Goal: Information Seeking & Learning: Learn about a topic

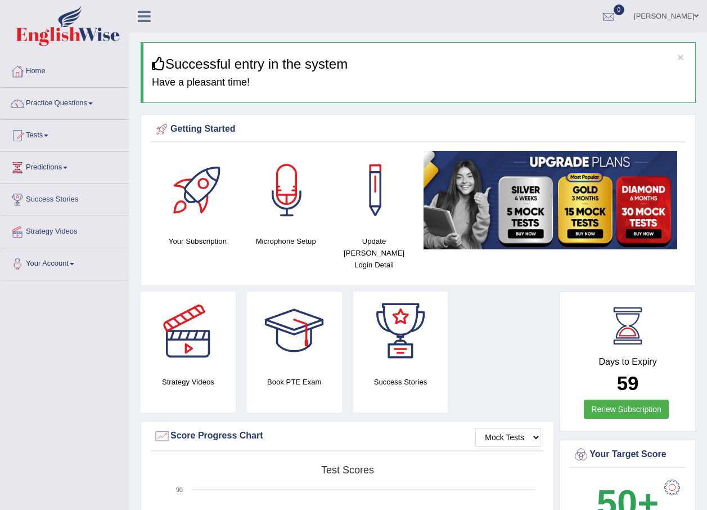
click at [97, 106] on link "Practice Questions" at bounding box center [65, 102] width 128 height 28
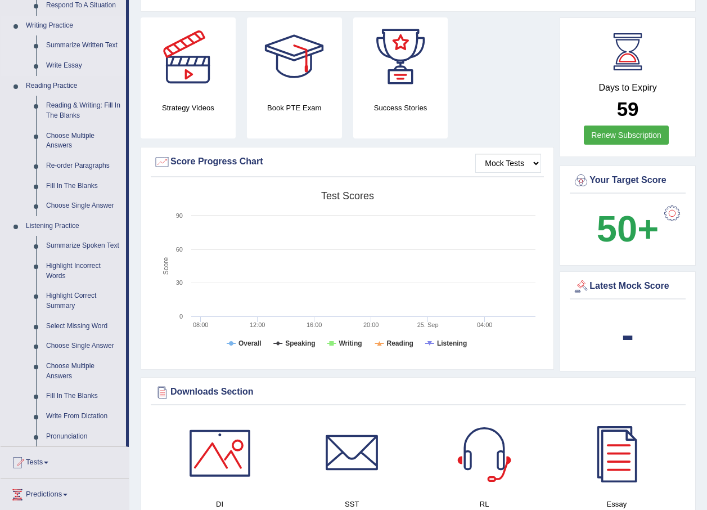
scroll to position [281, 0]
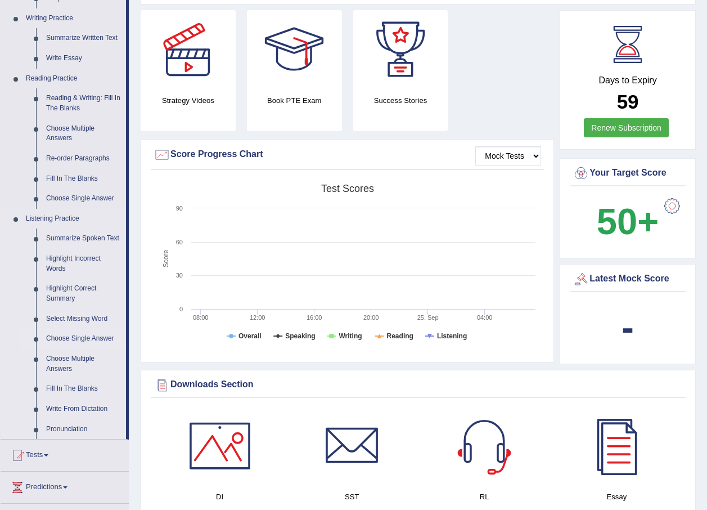
click at [71, 336] on link "Choose Single Answer" at bounding box center [83, 339] width 85 height 20
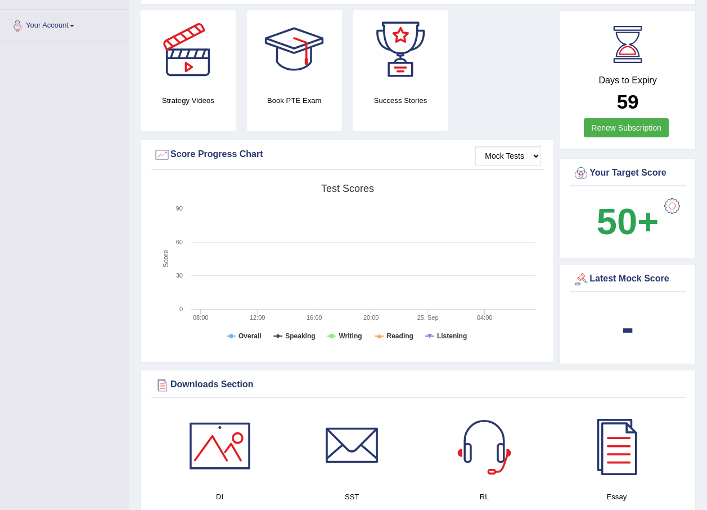
scroll to position [398, 0]
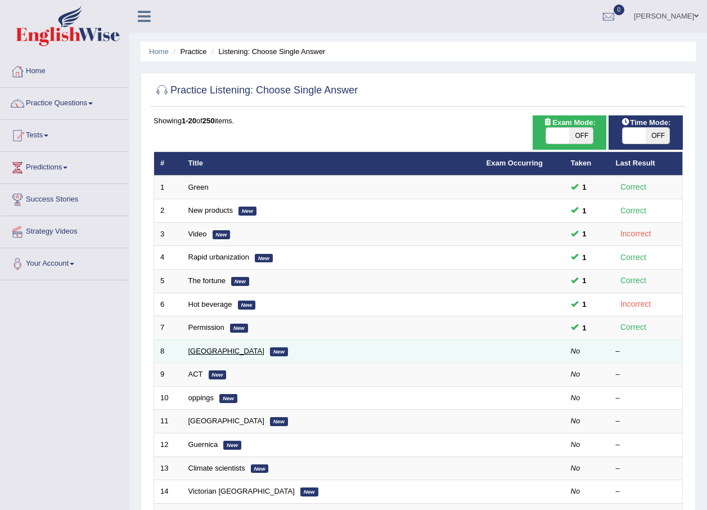
click at [208, 350] on link "Mauritius" at bounding box center [226, 351] width 76 height 8
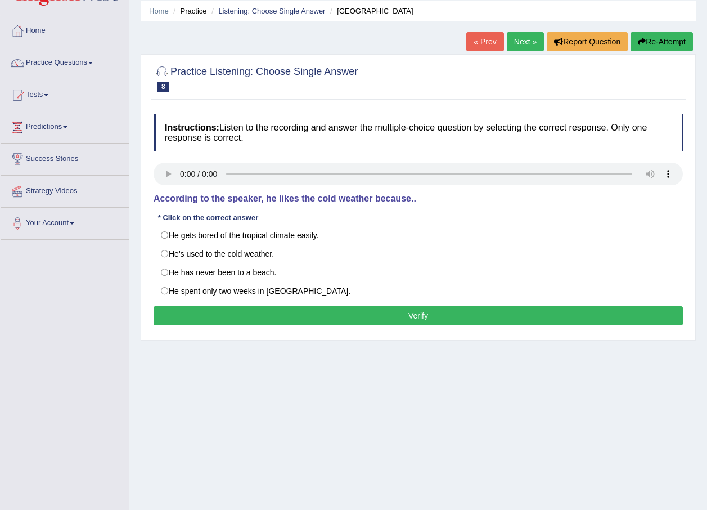
scroll to position [56, 0]
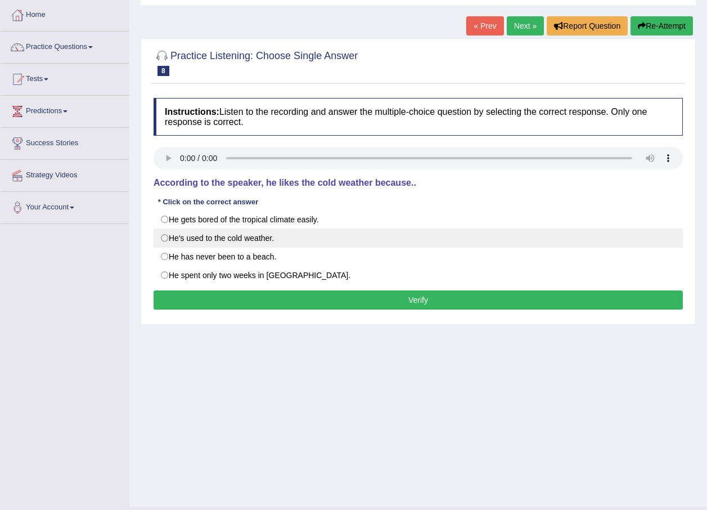
click at [164, 238] on label "He's used to the cold weather." at bounding box center [418, 237] width 529 height 19
radio input "true"
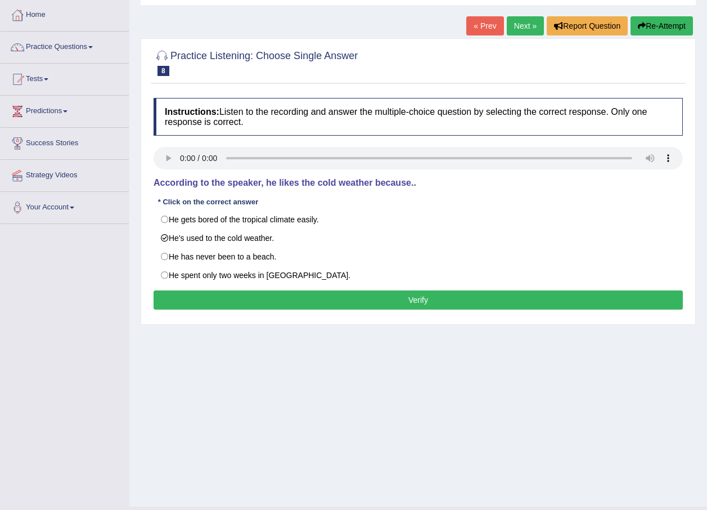
click at [300, 309] on button "Verify" at bounding box center [418, 299] width 529 height 19
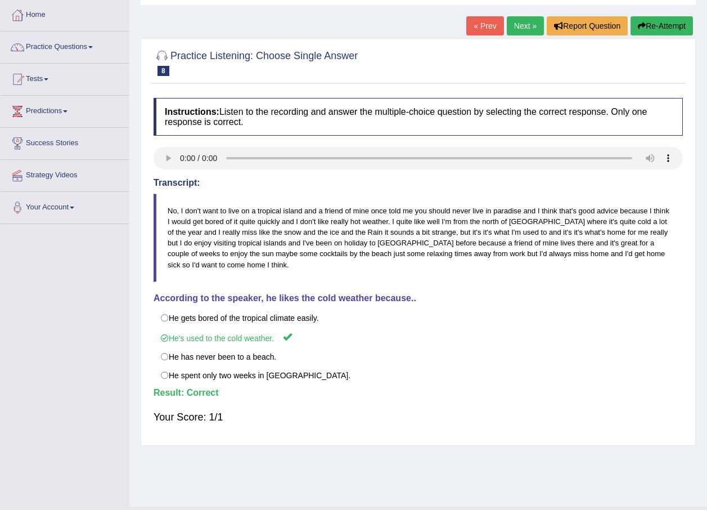
click at [523, 27] on link "Next »" at bounding box center [525, 25] width 37 height 19
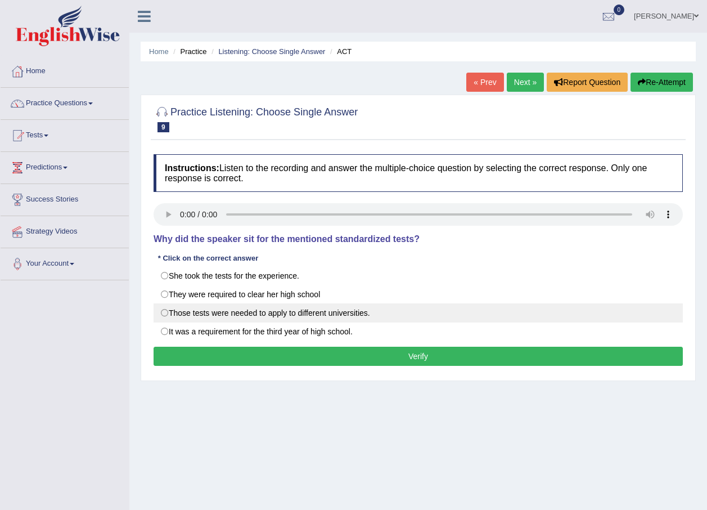
click at [172, 316] on label "Those tests were needed to apply to different universities." at bounding box center [418, 312] width 529 height 19
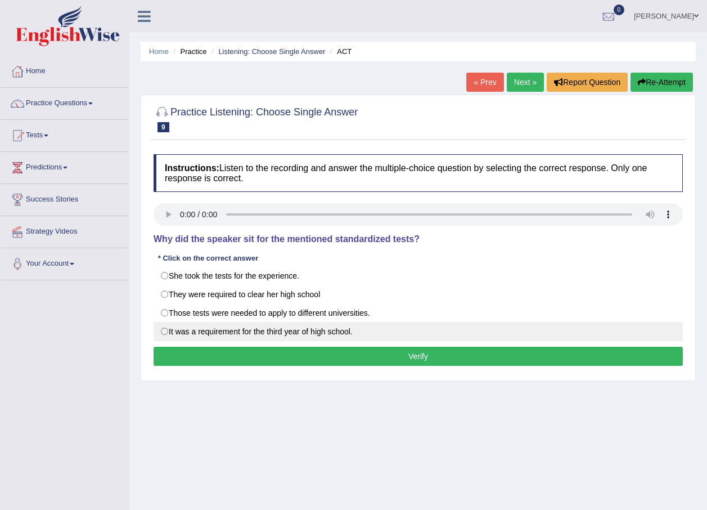
radio input "true"
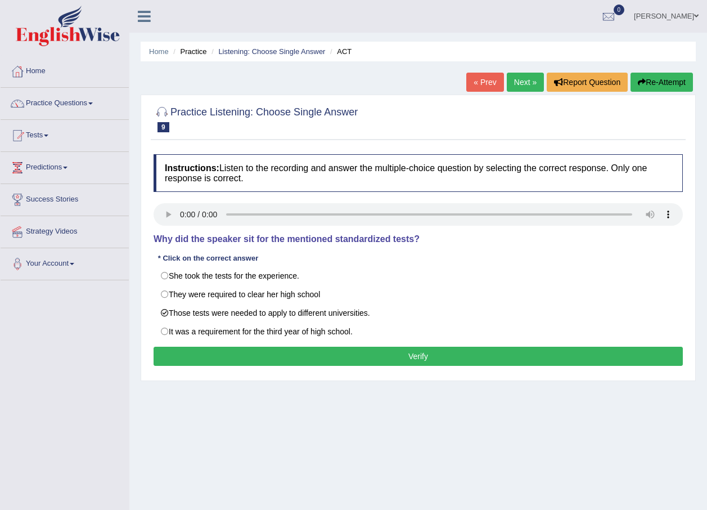
click at [203, 366] on button "Verify" at bounding box center [418, 356] width 529 height 19
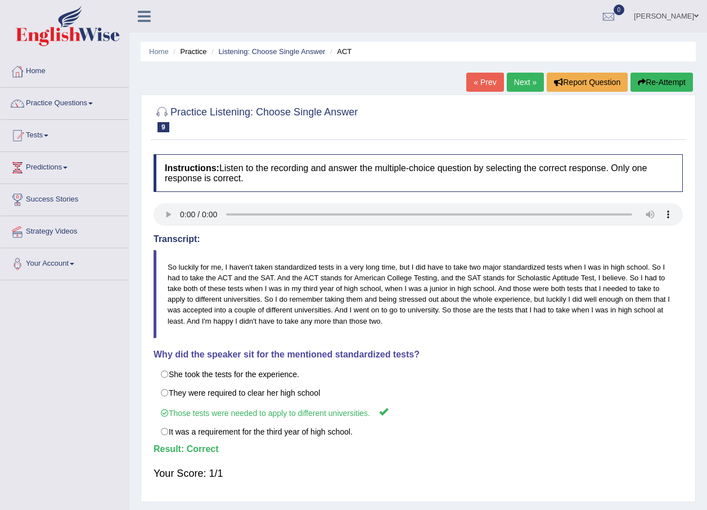
click at [524, 90] on link "Next »" at bounding box center [525, 82] width 37 height 19
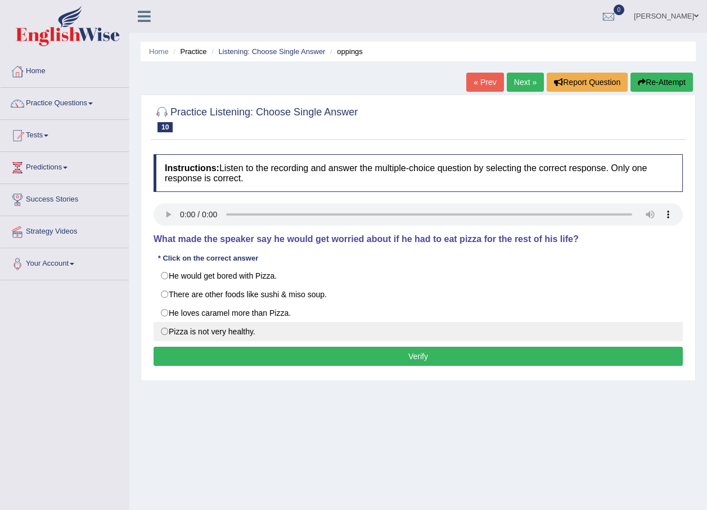
click at [162, 330] on label "Pizza is not very healthy." at bounding box center [418, 331] width 529 height 19
radio input "true"
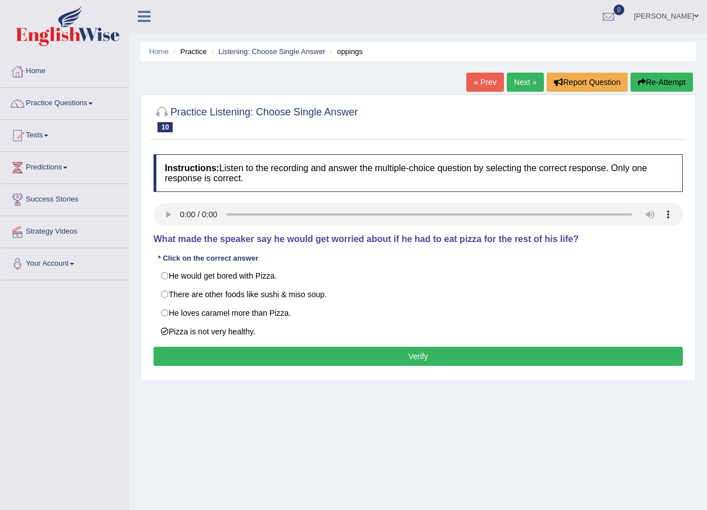
click at [312, 363] on button "Verify" at bounding box center [418, 356] width 529 height 19
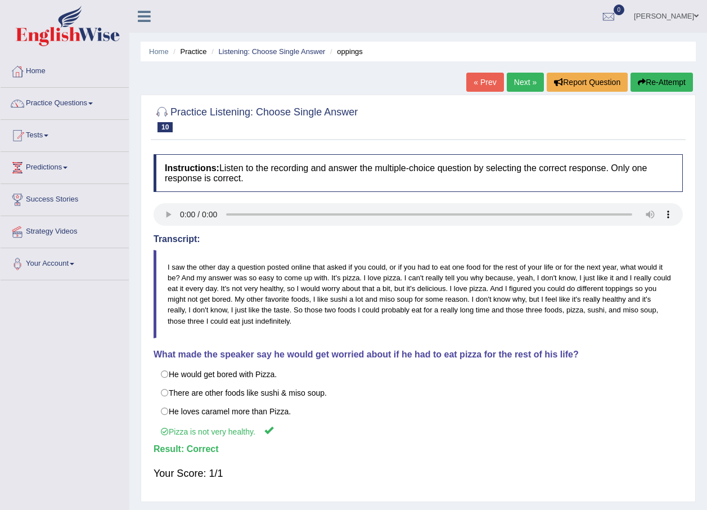
click at [538, 88] on link "Next »" at bounding box center [525, 82] width 37 height 19
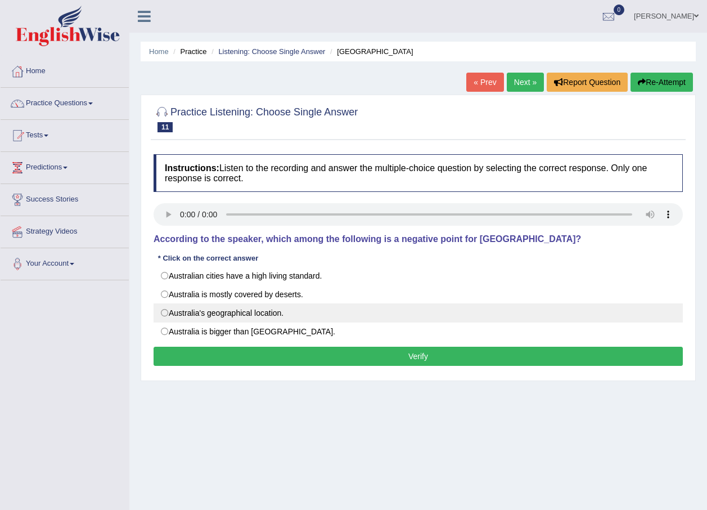
click at [158, 313] on label "Australia's geographical location." at bounding box center [418, 312] width 529 height 19
radio input "true"
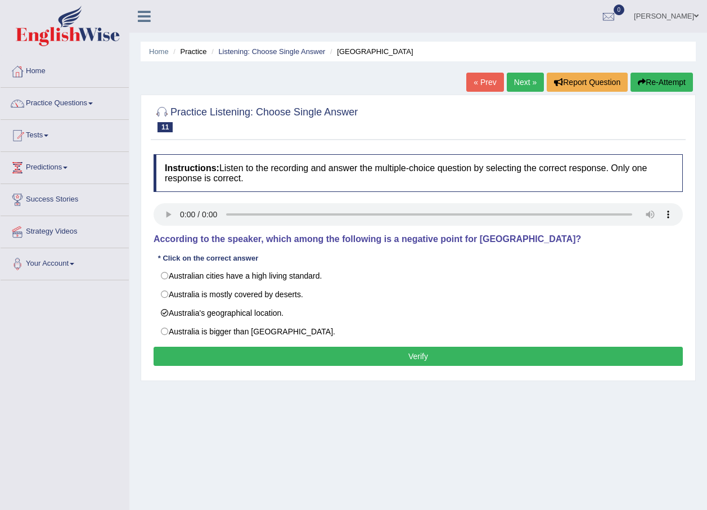
click at [260, 358] on button "Verify" at bounding box center [418, 356] width 529 height 19
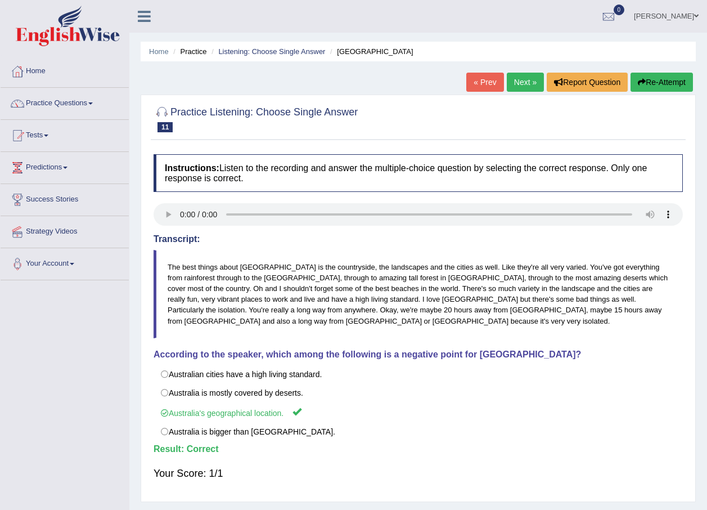
click at [520, 84] on link "Next »" at bounding box center [525, 82] width 37 height 19
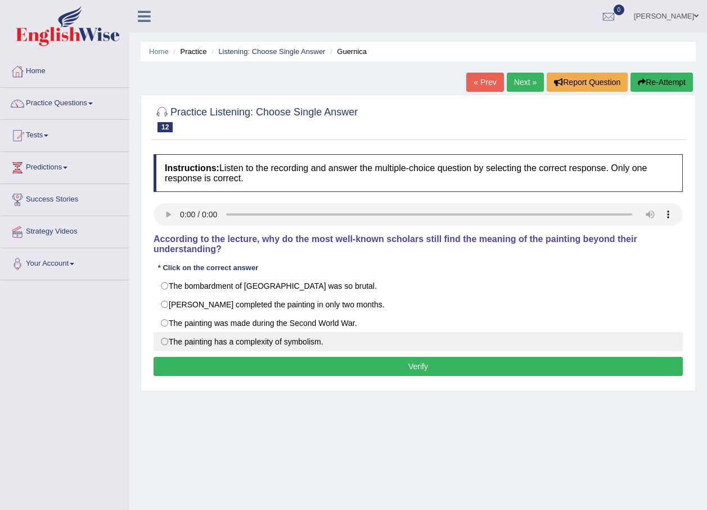
click at [176, 338] on label "The painting has a complexity of symbolism." at bounding box center [418, 341] width 529 height 19
radio input "true"
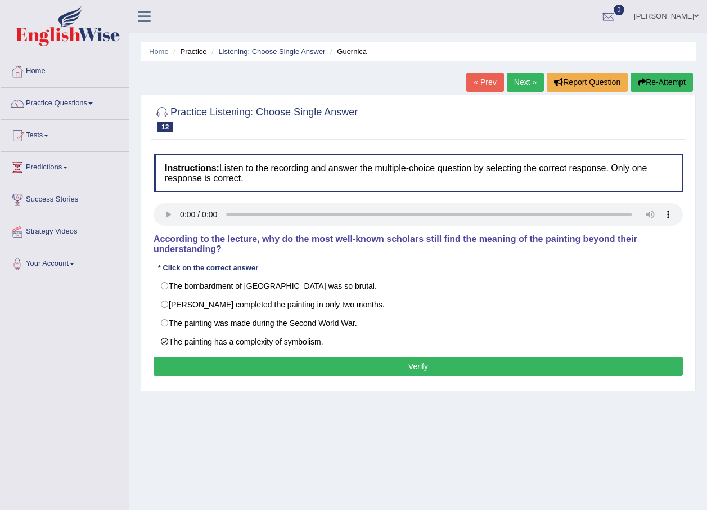
click at [195, 370] on div "Instructions: Listen to the recording and answer the multiple-choice question b…" at bounding box center [418, 267] width 535 height 236
click at [205, 358] on button "Verify" at bounding box center [418, 366] width 529 height 19
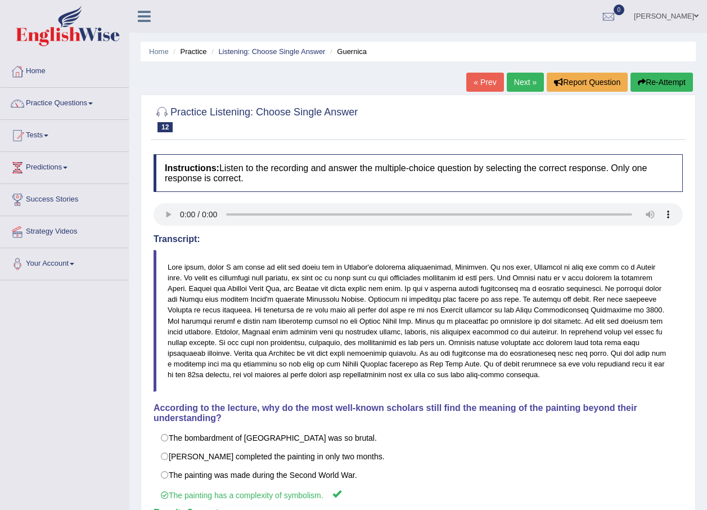
click at [524, 76] on link "Next »" at bounding box center [525, 82] width 37 height 19
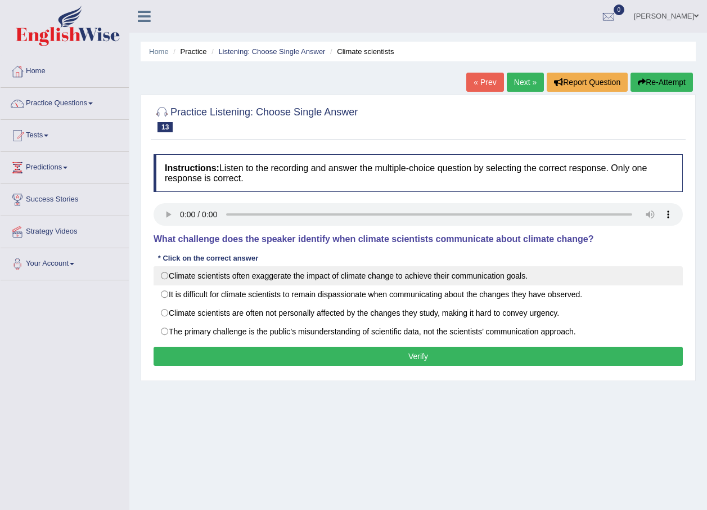
click at [174, 269] on label "Climate scientists often exaggerate the impact of climate change to achieve the…" at bounding box center [418, 275] width 529 height 19
radio input "true"
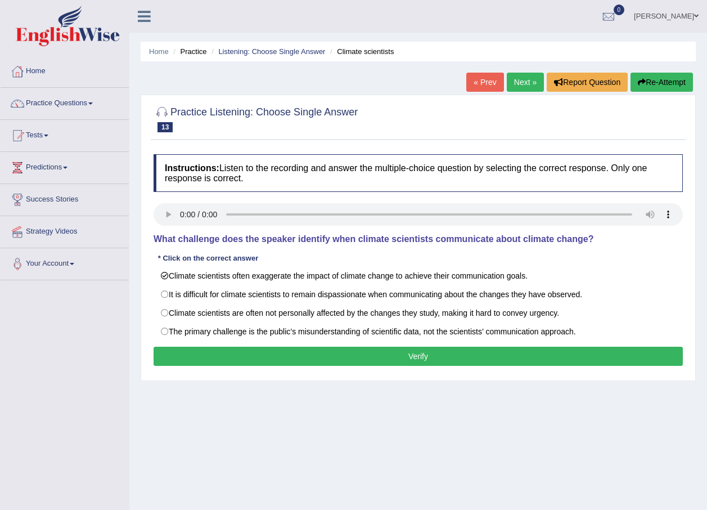
click at [180, 362] on button "Verify" at bounding box center [418, 356] width 529 height 19
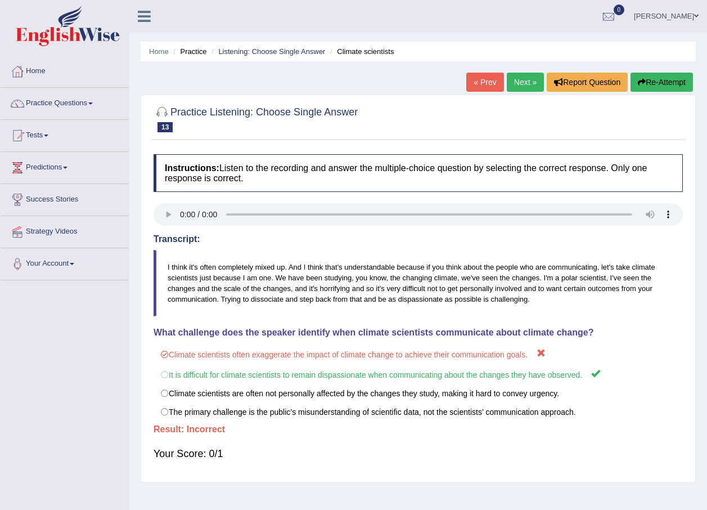
click at [519, 73] on link "Next »" at bounding box center [525, 82] width 37 height 19
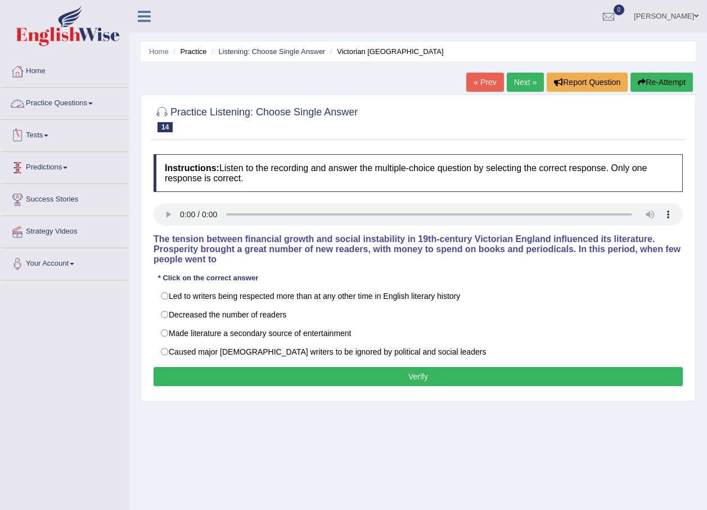
click at [84, 108] on link "Practice Questions" at bounding box center [65, 102] width 128 height 28
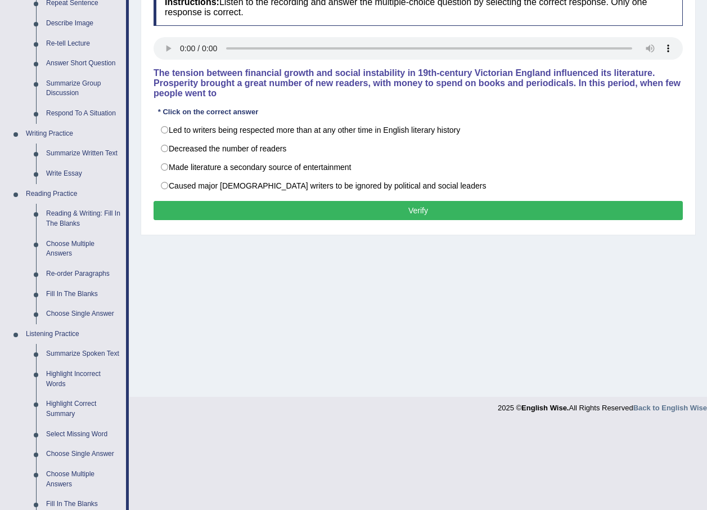
scroll to position [281, 0]
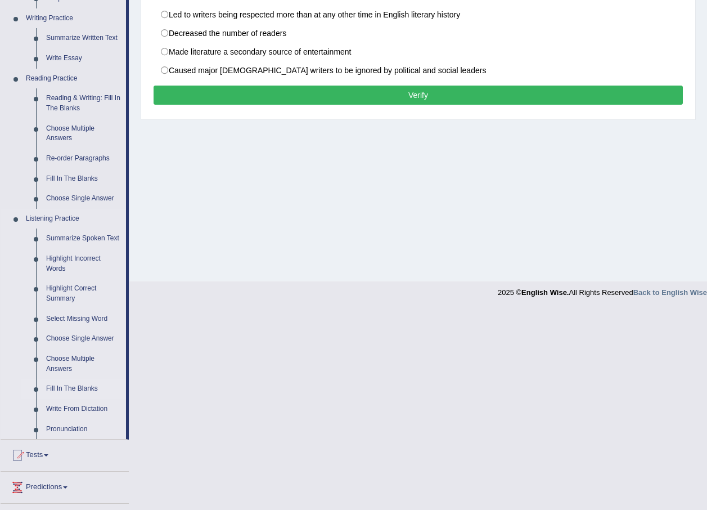
click at [74, 380] on link "Fill In The Blanks" at bounding box center [83, 389] width 85 height 20
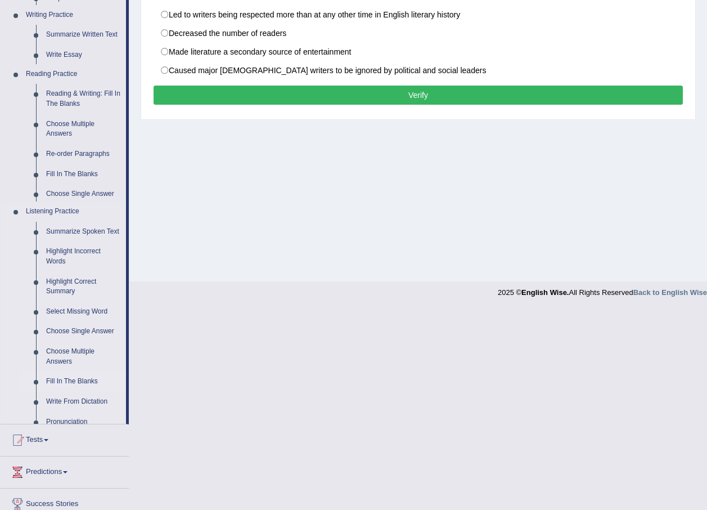
scroll to position [81, 0]
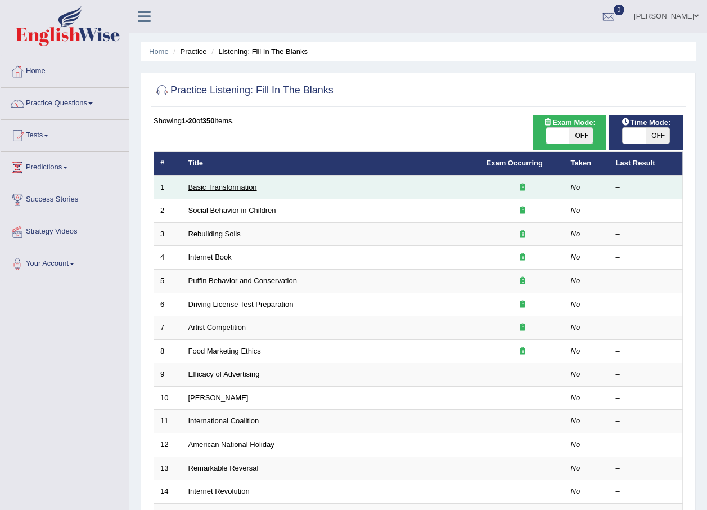
click at [236, 189] on link "Basic Transformation" at bounding box center [222, 187] width 69 height 8
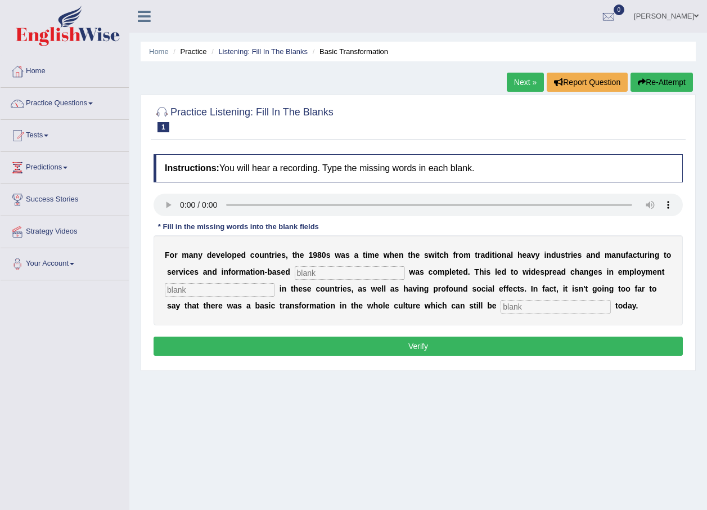
click at [394, 282] on div "F o r m a n y d e v e l o p e d c o u n t r i e s , t h e 1 9 8 0 s w a s a t i…" at bounding box center [418, 280] width 529 height 90
click at [338, 272] on input "text" at bounding box center [350, 273] width 110 height 14
type input "entriprised"
click at [501, 307] on input "text" at bounding box center [556, 307] width 110 height 14
click at [344, 268] on input "entriprised" at bounding box center [350, 273] width 110 height 14
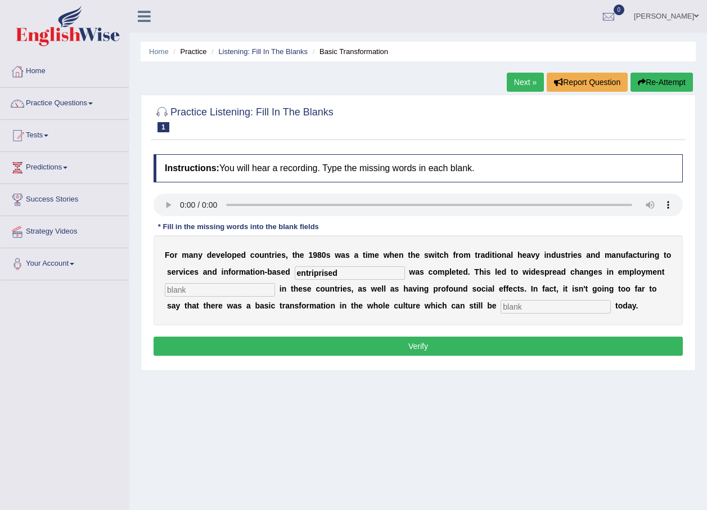
click at [497, 313] on div "F o r m a n y d e v e l o p e d c o u n t r i e s , t h e 1 9 8 0 s w a s a t i…" at bounding box center [418, 280] width 529 height 90
click at [501, 301] on input "text" at bounding box center [556, 307] width 110 height 14
type input "absorbed"
click at [188, 293] on input "text" at bounding box center [220, 290] width 110 height 14
type input "patern"
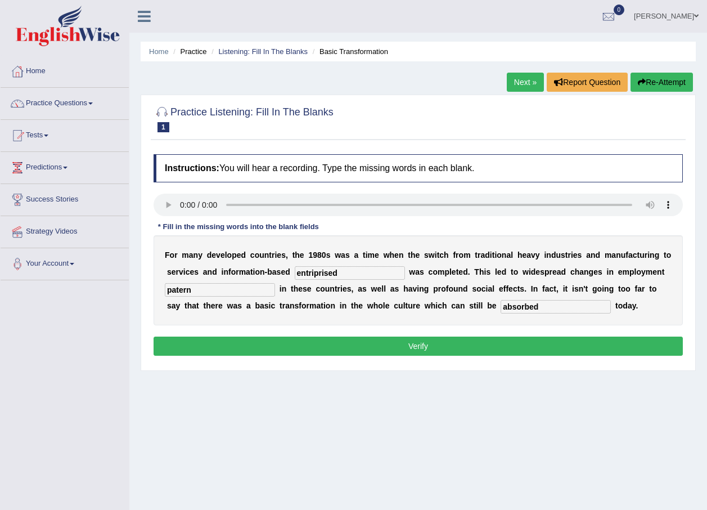
click at [267, 346] on button "Verify" at bounding box center [418, 345] width 529 height 19
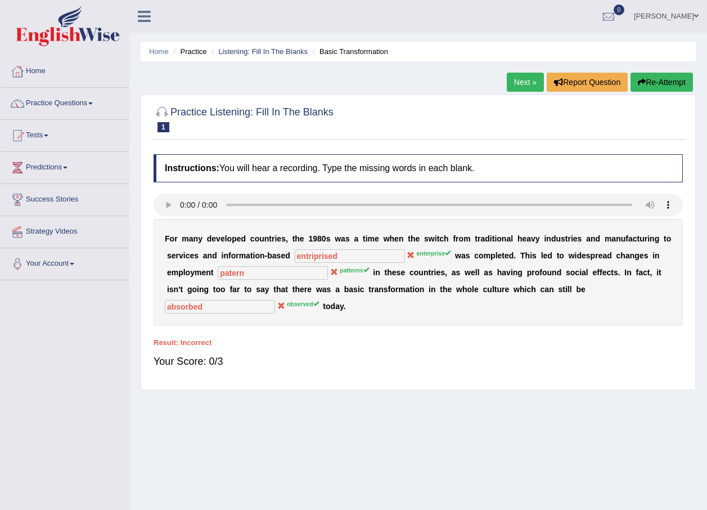
click at [649, 80] on button "Re-Attempt" at bounding box center [662, 82] width 62 height 19
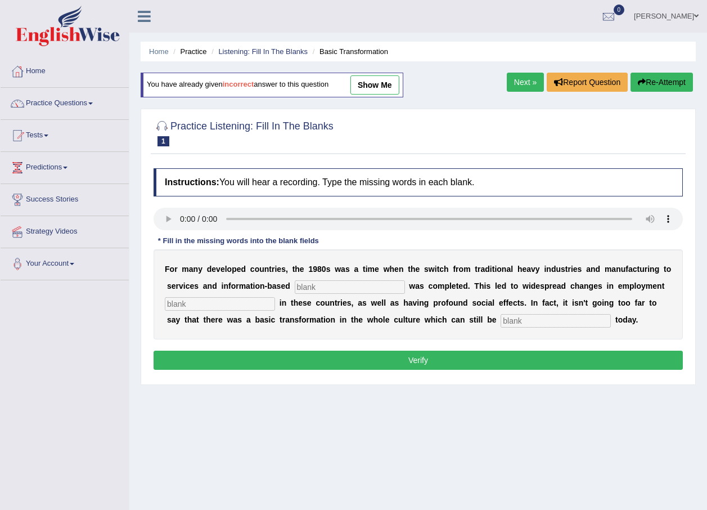
click at [304, 287] on input "text" at bounding box center [350, 287] width 110 height 14
type input "entreprise"
click at [501, 321] on input "text" at bounding box center [556, 321] width 110 height 14
type input "observed"
click at [200, 299] on input "text" at bounding box center [220, 304] width 110 height 14
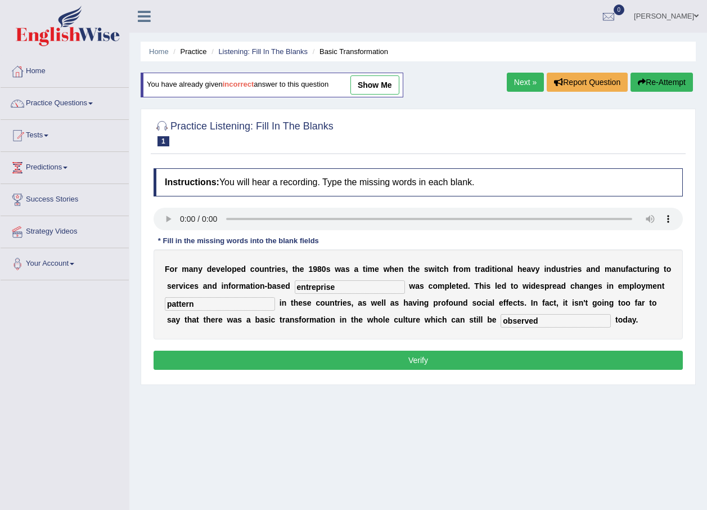
type input "pattern"
click at [89, 374] on div "Toggle navigation Home Practice Questions Speaking Practice Read Aloud Repeat S…" at bounding box center [353, 292] width 707 height 585
click at [208, 358] on button "Verify" at bounding box center [418, 359] width 529 height 19
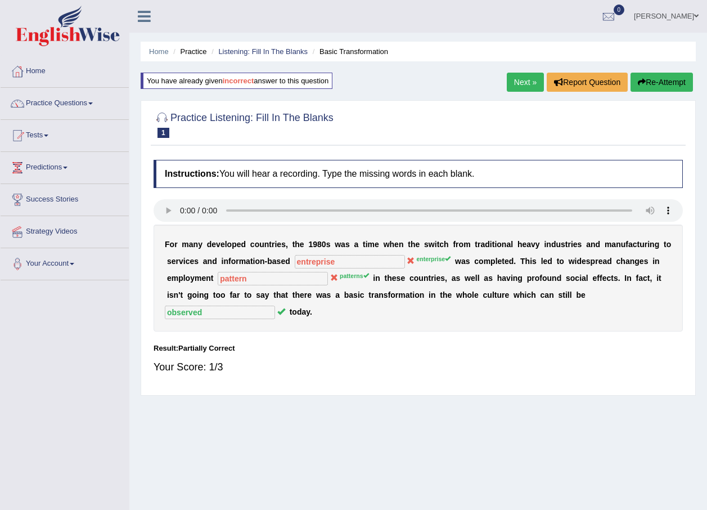
click at [530, 75] on link "Next »" at bounding box center [525, 82] width 37 height 19
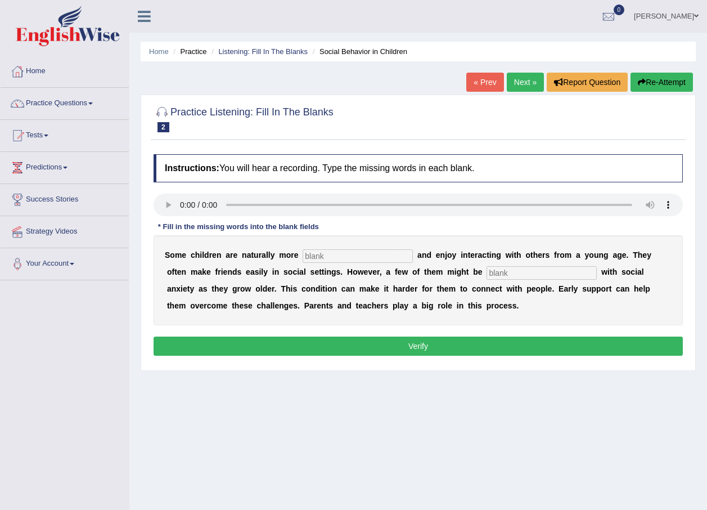
click at [303, 256] on input "text" at bounding box center [358, 256] width 110 height 14
click at [442, 279] on div "S o m e c h i l d r e n a r e n a t u r a l l y m o r e a n d e n j o y i n t e…" at bounding box center [418, 280] width 529 height 90
click at [487, 273] on input "text" at bounding box center [542, 273] width 110 height 14
type input "diagnosed"
click at [389, 303] on div "S o m e c h i l d r e n a r e n a t u r a l l y m o r e a n d e n j o y i n t e…" at bounding box center [418, 280] width 529 height 90
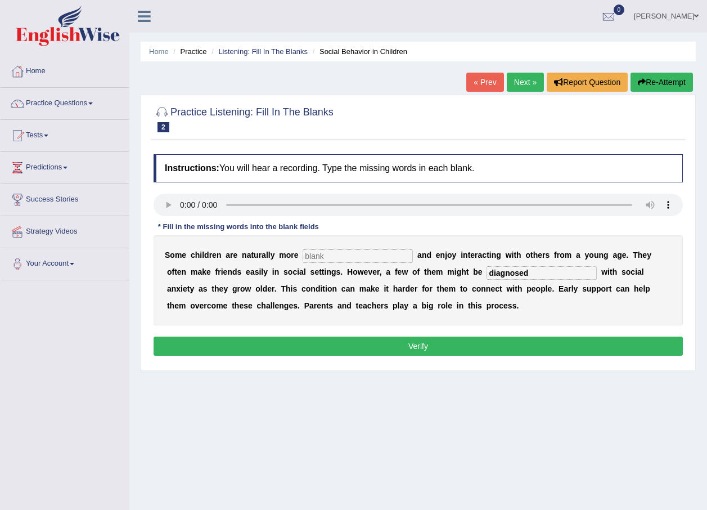
click at [399, 344] on button "Verify" at bounding box center [418, 345] width 529 height 19
type input "s"
click at [365, 350] on button "Verify" at bounding box center [418, 345] width 529 height 19
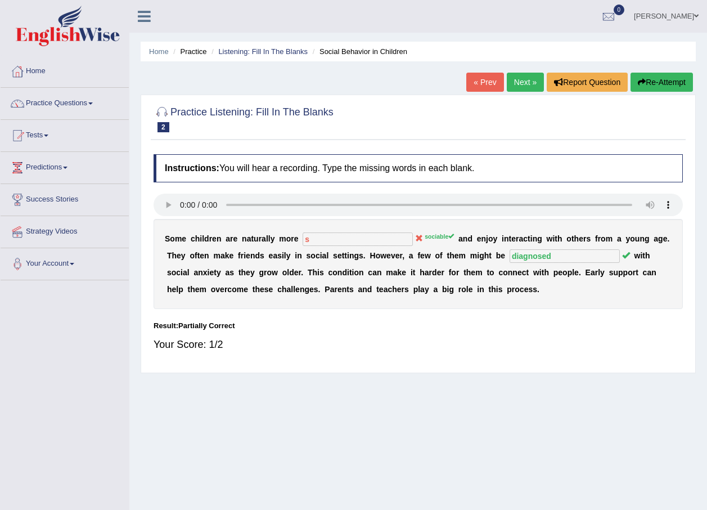
click at [660, 78] on button "Re-Attempt" at bounding box center [662, 82] width 62 height 19
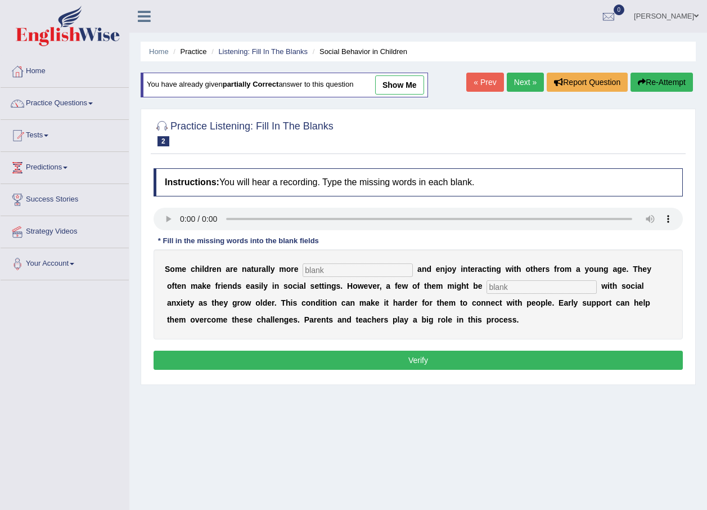
click at [324, 266] on input "text" at bounding box center [358, 270] width 110 height 14
type input "sociable"
click at [487, 287] on input "text" at bounding box center [542, 287] width 110 height 14
type input "diagnosed"
click at [446, 388] on div "Home Practice Listening: Fill In The Blanks Social Behavior in Children You hav…" at bounding box center [418, 281] width 578 height 563
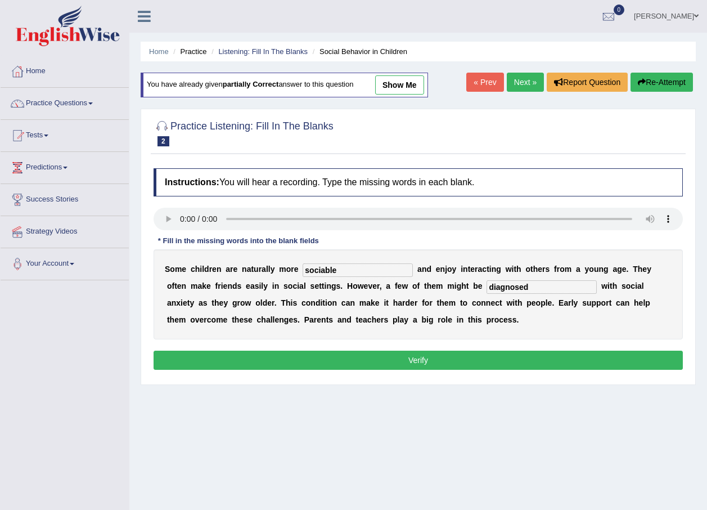
click at [430, 362] on button "Verify" at bounding box center [418, 359] width 529 height 19
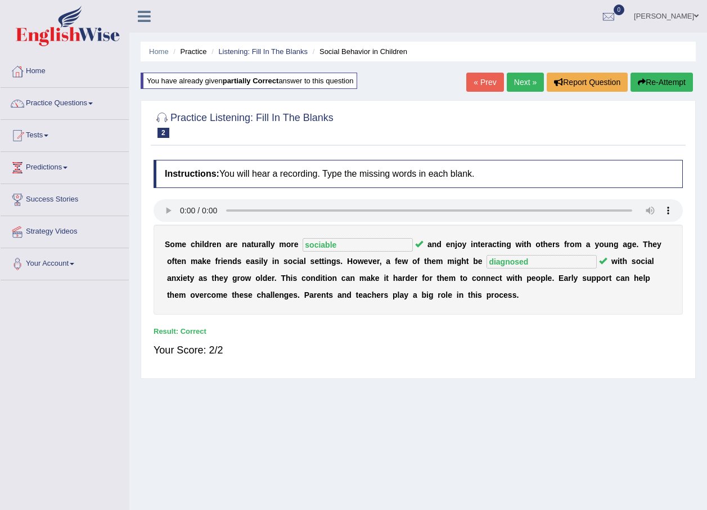
click at [517, 87] on link "Next »" at bounding box center [525, 82] width 37 height 19
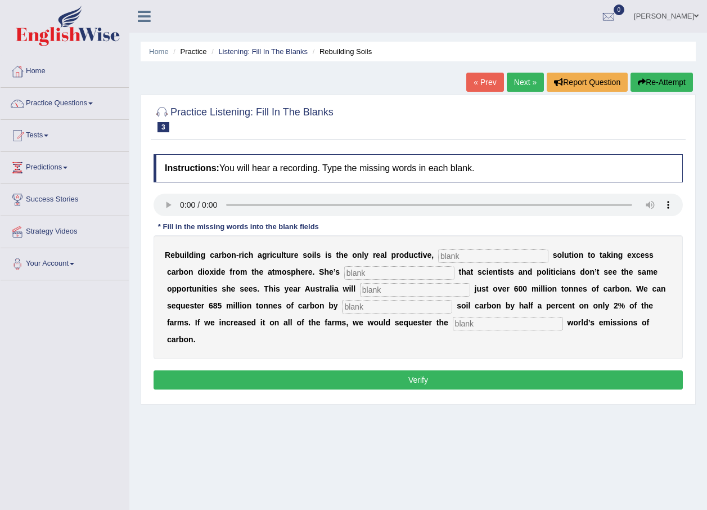
click at [438, 250] on input "text" at bounding box center [493, 256] width 110 height 14
type input "permonant"
click at [344, 272] on input "text" at bounding box center [399, 273] width 110 height 14
type input "frustrated"
click at [360, 291] on input "text" at bounding box center [415, 290] width 110 height 14
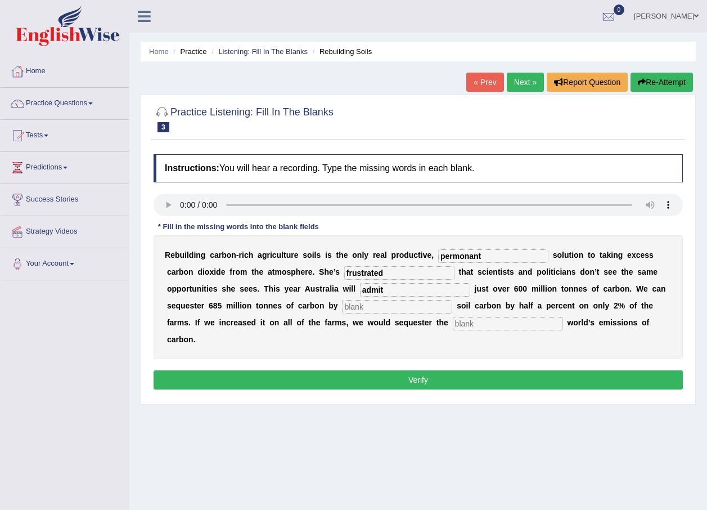
type input "admit"
click at [342, 311] on input "text" at bounding box center [397, 307] width 110 height 14
type input "increasing"
click at [453, 329] on input "text" at bounding box center [508, 324] width 110 height 14
type input "whole"
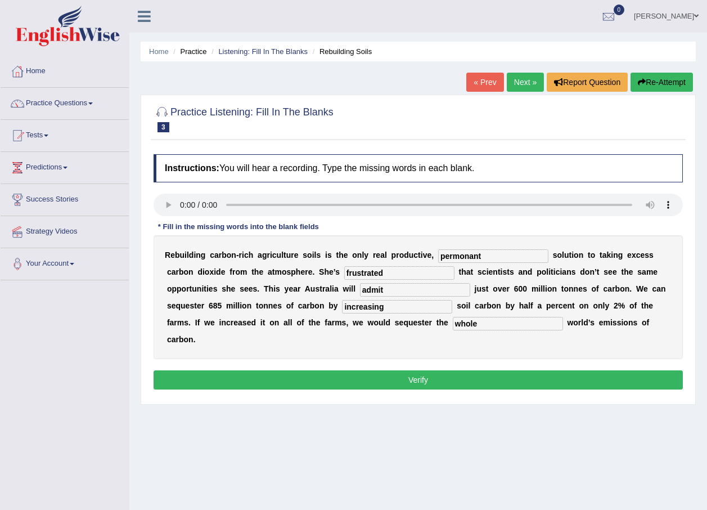
click at [501, 370] on button "Verify" at bounding box center [418, 379] width 529 height 19
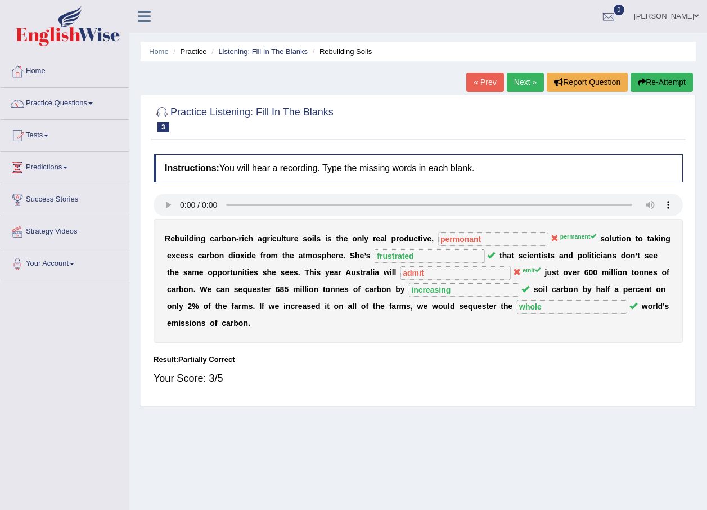
click at [676, 83] on button "Re-Attempt" at bounding box center [662, 82] width 62 height 19
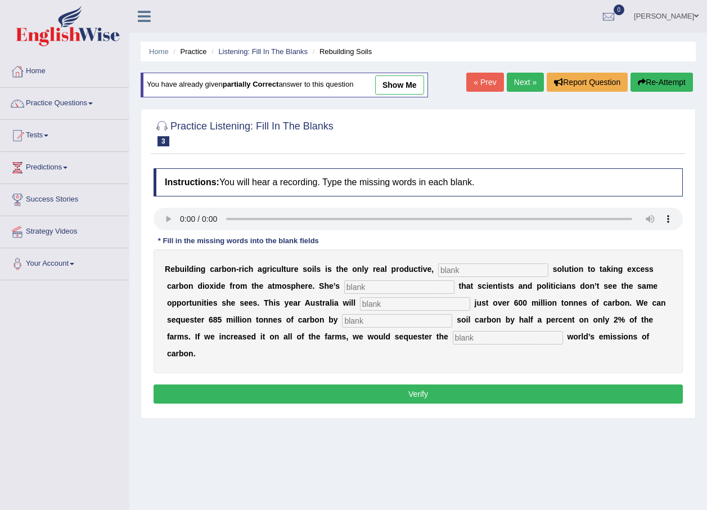
click at [450, 268] on input "text" at bounding box center [493, 270] width 110 height 14
type input "permanant"
click at [361, 287] on input "text" at bounding box center [399, 287] width 110 height 14
type input "frustrated"
click at [360, 305] on input "text" at bounding box center [415, 304] width 110 height 14
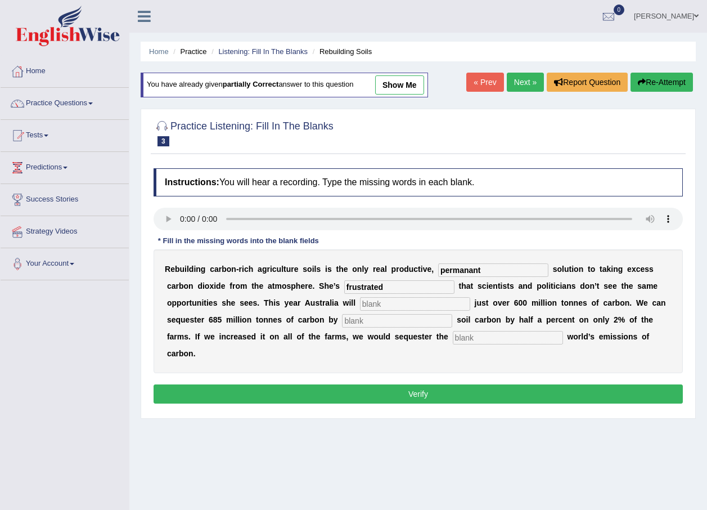
click at [360, 297] on input "text" at bounding box center [415, 304] width 110 height 14
type input "emit"
click at [342, 317] on input "text" at bounding box center [397, 321] width 110 height 14
type input "increasing"
click at [453, 331] on input "text" at bounding box center [508, 338] width 110 height 14
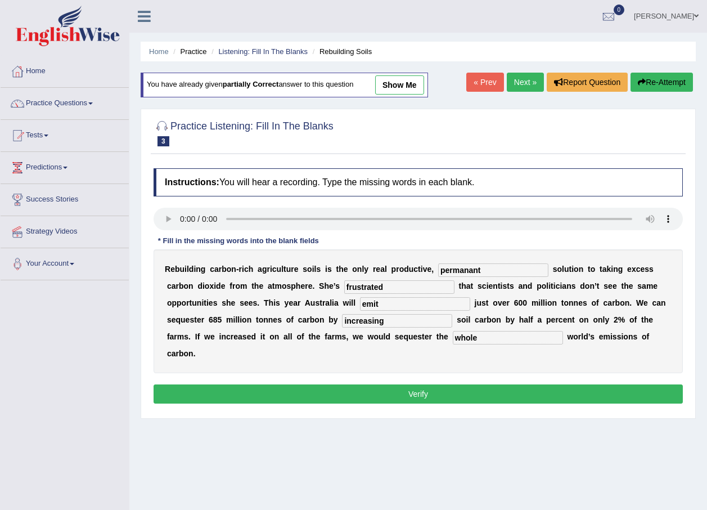
type input "whole"
click at [389, 384] on button "Verify" at bounding box center [418, 393] width 529 height 19
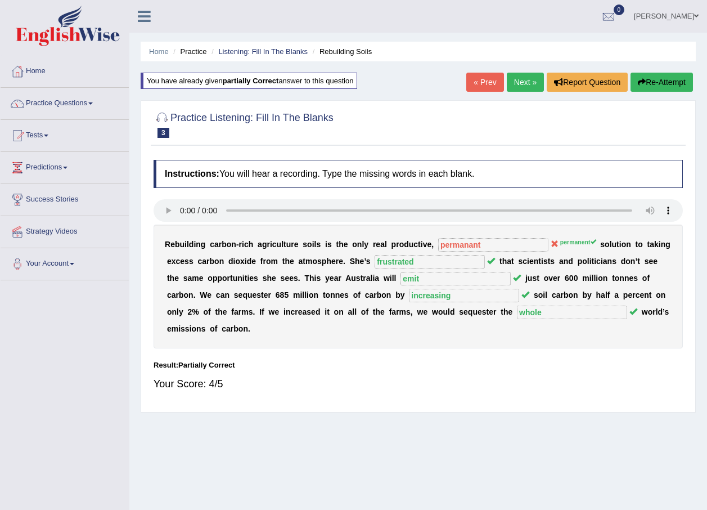
click at [663, 74] on button "Re-Attempt" at bounding box center [662, 82] width 62 height 19
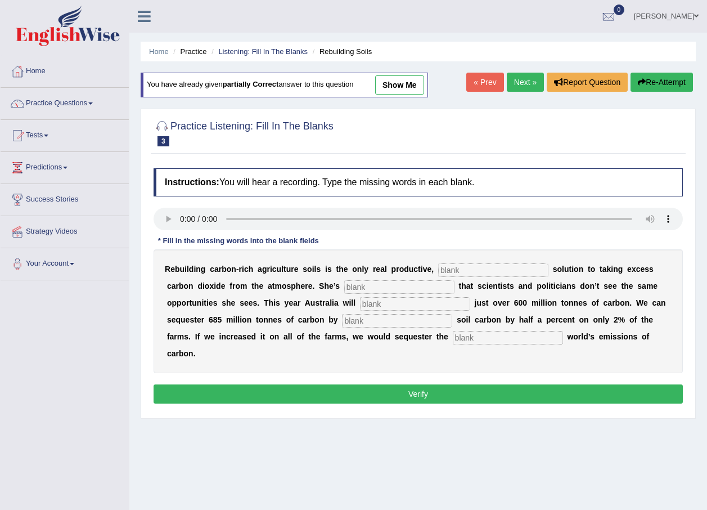
click at [452, 272] on input "text" at bounding box center [493, 270] width 110 height 14
click at [356, 285] on input "text" at bounding box center [399, 287] width 110 height 14
type input "frustrated"
click at [360, 305] on input "text" at bounding box center [415, 304] width 110 height 14
type input "emit"
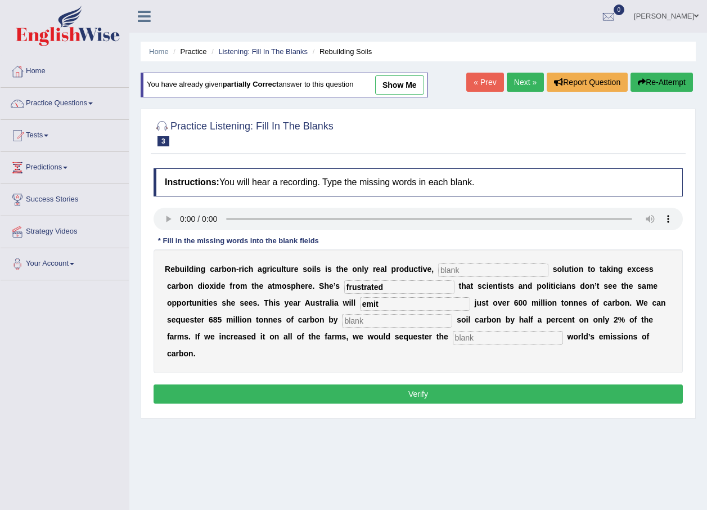
click at [342, 321] on input "text" at bounding box center [397, 321] width 110 height 14
type input "increasing"
click at [453, 340] on input "text" at bounding box center [508, 338] width 110 height 14
type input "whole"
click at [438, 269] on input "text" at bounding box center [493, 270] width 110 height 14
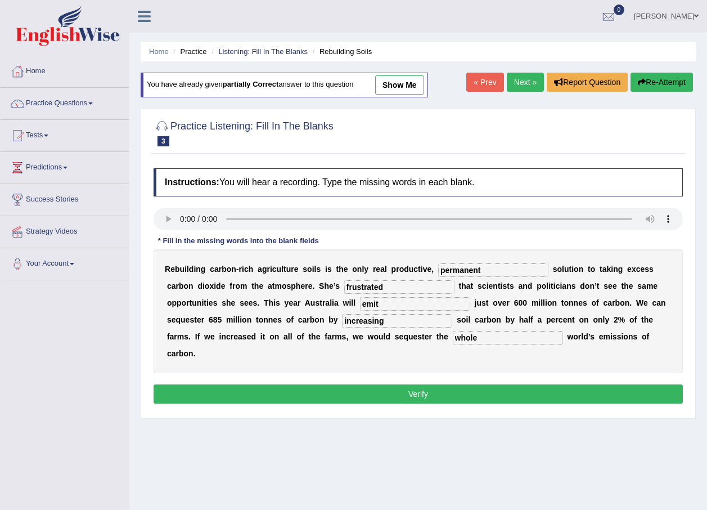
type input "permanent"
click at [434, 385] on button "Verify" at bounding box center [418, 393] width 529 height 19
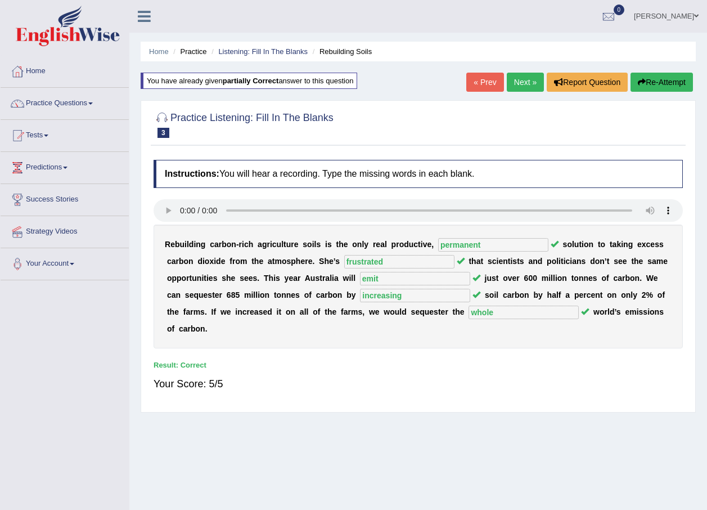
click at [523, 80] on link "Next »" at bounding box center [525, 82] width 37 height 19
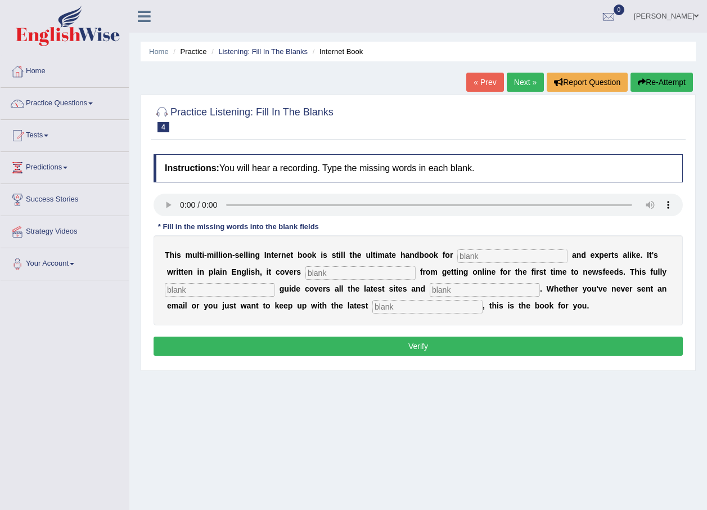
click at [457, 260] on input "text" at bounding box center [512, 256] width 110 height 14
type input "noveses"
click at [310, 272] on input "text" at bounding box center [360, 273] width 110 height 14
type input "evrytging"
click at [227, 285] on input "text" at bounding box center [220, 290] width 110 height 14
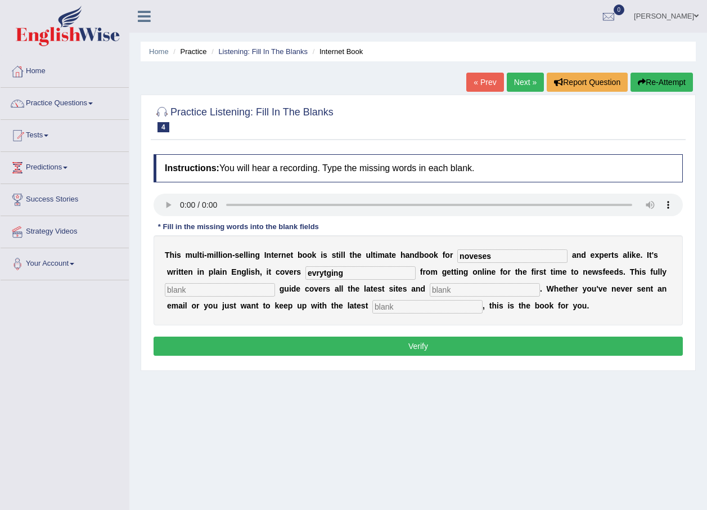
click at [460, 289] on input "text" at bounding box center [485, 290] width 110 height 14
click at [372, 309] on input "text" at bounding box center [427, 307] width 110 height 14
type input "development"
click at [432, 287] on input "text" at bounding box center [485, 290] width 110 height 14
type input "d"
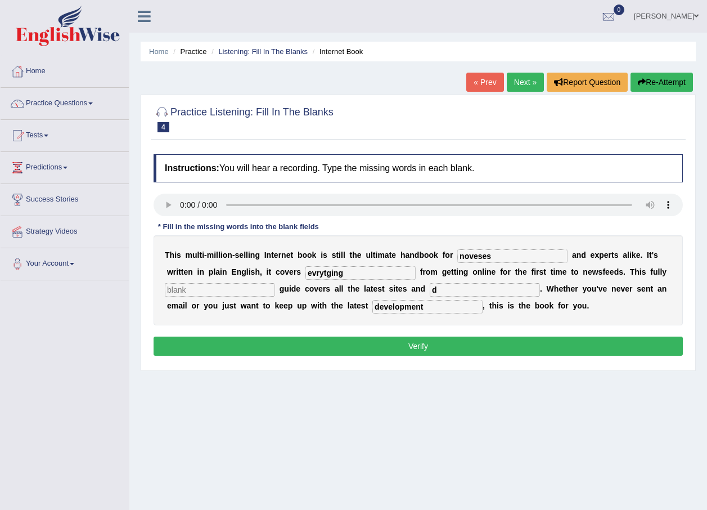
click at [214, 281] on div "T h i s m u l t i - m i l l i o n - s e l l i n g I n t e r n e t b o o k i s s…" at bounding box center [418, 280] width 529 height 90
click at [217, 291] on input "text" at bounding box center [220, 290] width 110 height 14
type input "d"
click at [318, 342] on button "Verify" at bounding box center [418, 345] width 529 height 19
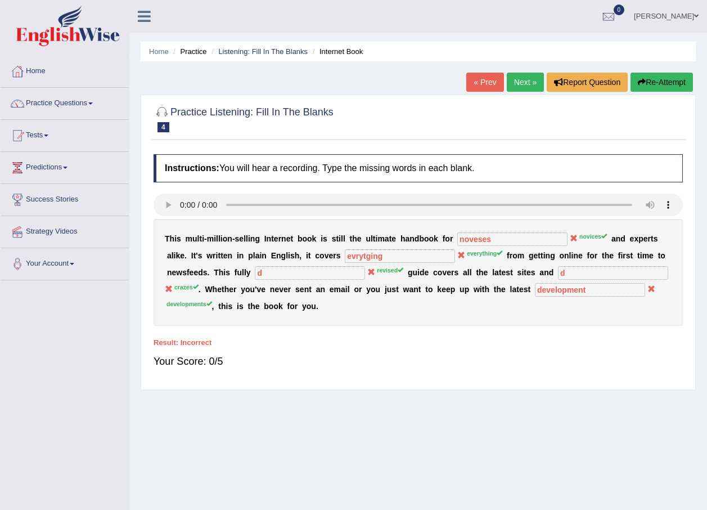
click at [663, 78] on button "Re-Attempt" at bounding box center [662, 82] width 62 height 19
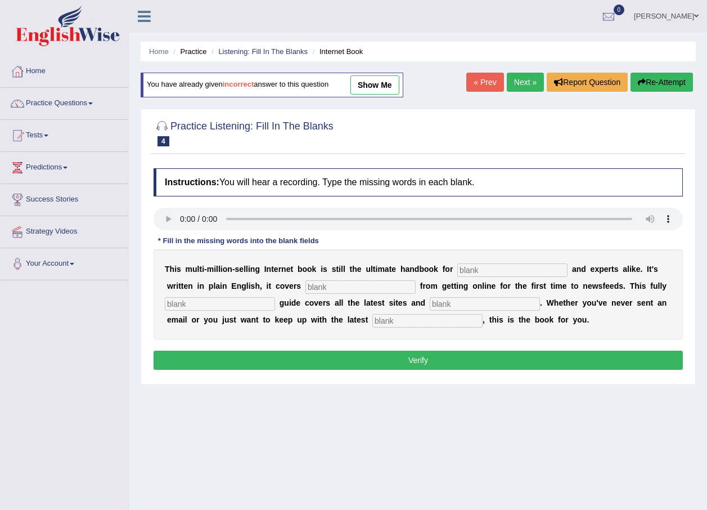
click at [466, 272] on input "text" at bounding box center [512, 270] width 110 height 14
type input "noveces"
click at [305, 285] on input "text" at bounding box center [360, 287] width 110 height 14
type input "everything"
click at [222, 305] on input "text" at bounding box center [220, 304] width 110 height 14
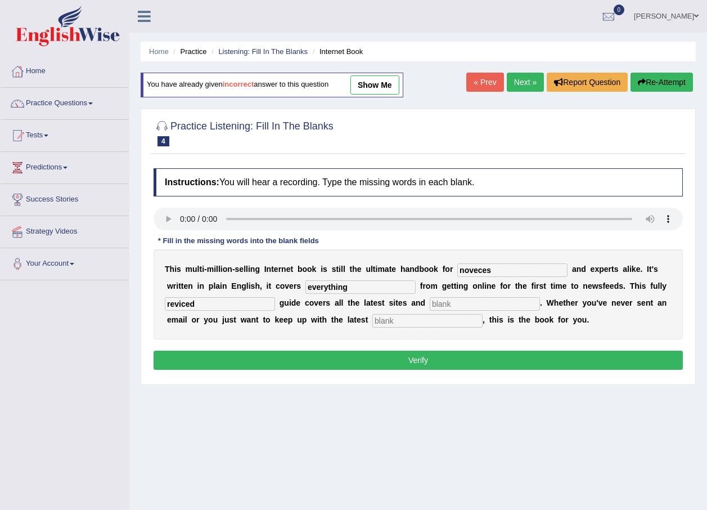
type input "reviced"
click at [438, 301] on input "text" at bounding box center [485, 304] width 110 height 14
type input "crases"
click at [372, 322] on input "text" at bounding box center [427, 321] width 110 height 14
type input "developments"
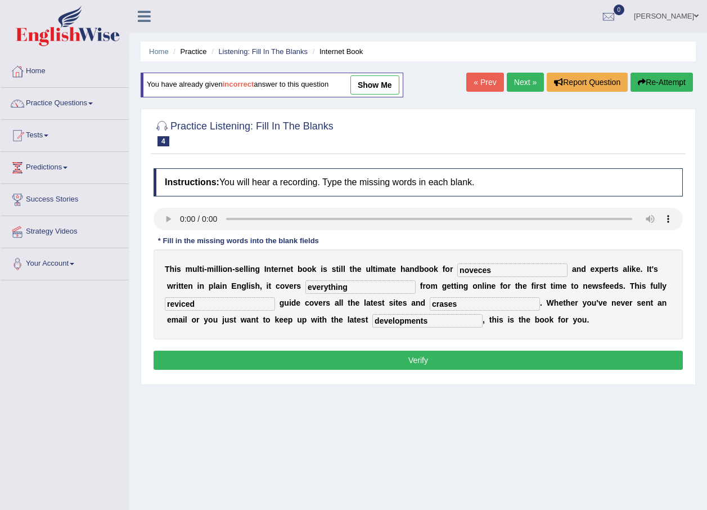
click at [397, 360] on button "Verify" at bounding box center [418, 359] width 529 height 19
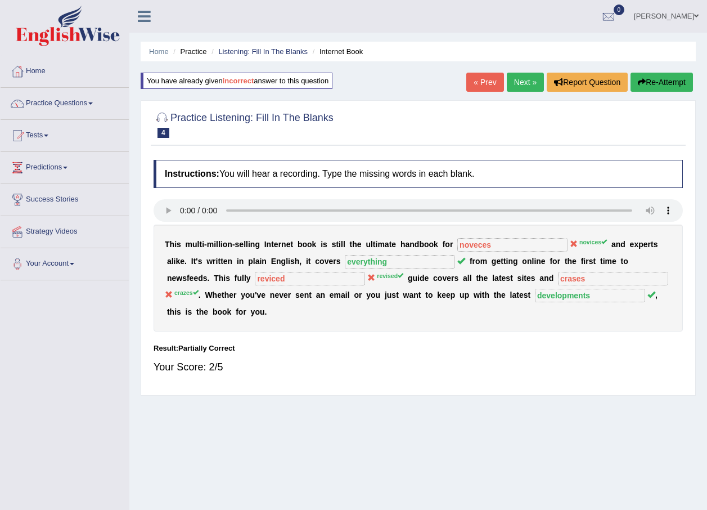
click at [199, 289] on sup "crazes" at bounding box center [186, 292] width 24 height 7
click at [646, 84] on button "Re-Attempt" at bounding box center [662, 82] width 62 height 19
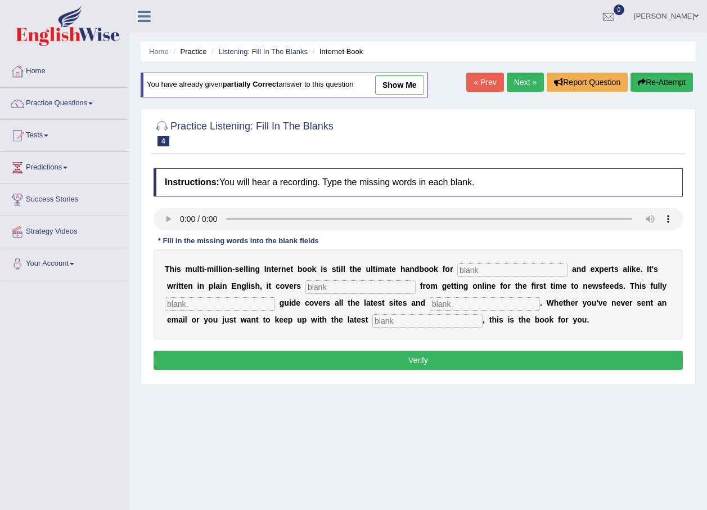
click at [478, 269] on input "text" at bounding box center [512, 270] width 110 height 14
type input "noveses"
click at [305, 287] on input "text" at bounding box center [360, 287] width 110 height 14
type input "everything"
click at [430, 305] on input "text" at bounding box center [485, 304] width 110 height 14
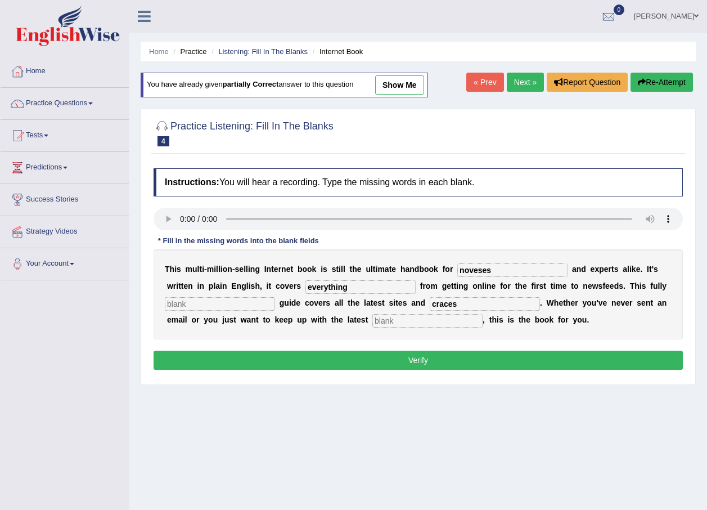
type input "craces"
click at [372, 325] on input "text" at bounding box center [427, 321] width 110 height 14
type input "development"
click at [221, 305] on input "text" at bounding box center [220, 304] width 110 height 14
type input "developed"
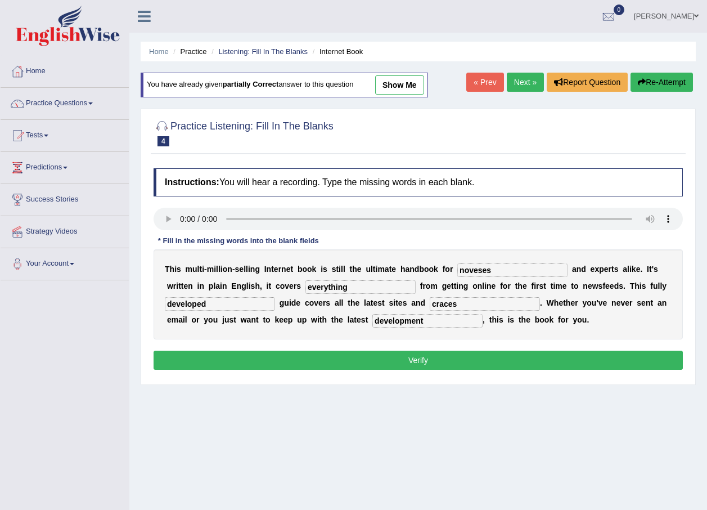
click at [481, 271] on input "noveses" at bounding box center [512, 270] width 110 height 14
click at [464, 269] on input "noveses" at bounding box center [512, 270] width 110 height 14
type input "novices"
click at [440, 305] on input "craces" at bounding box center [485, 304] width 110 height 14
click at [372, 319] on input "development" at bounding box center [427, 321] width 110 height 14
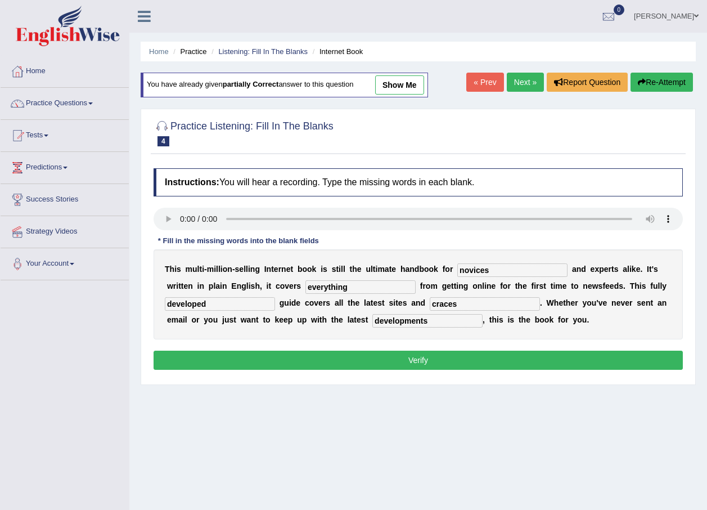
type input "developments"
click at [205, 301] on input "developed" at bounding box center [220, 304] width 110 height 14
type input "d"
type input "compeat"
click at [308, 356] on button "Verify" at bounding box center [418, 359] width 529 height 19
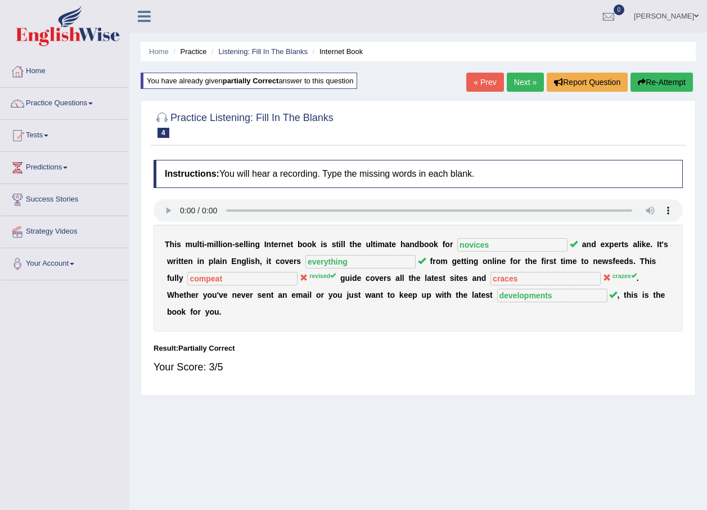
click at [641, 82] on icon "button" at bounding box center [642, 82] width 8 height 8
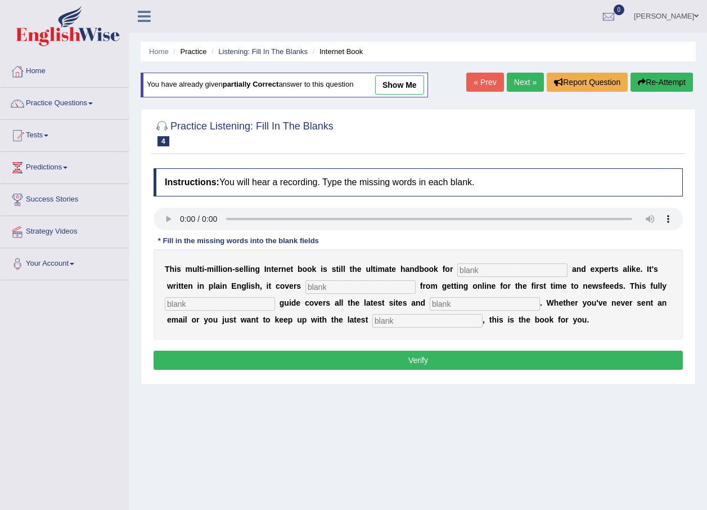
click at [467, 267] on input "text" at bounding box center [512, 270] width 110 height 14
type input "novices"
click at [316, 289] on input "text" at bounding box center [360, 287] width 110 height 14
type input "everything"
click at [230, 311] on div "T h i s m u l t i - m i l l i o n - s e l l i n g I n t e r n e t b o o k i s s…" at bounding box center [418, 294] width 529 height 90
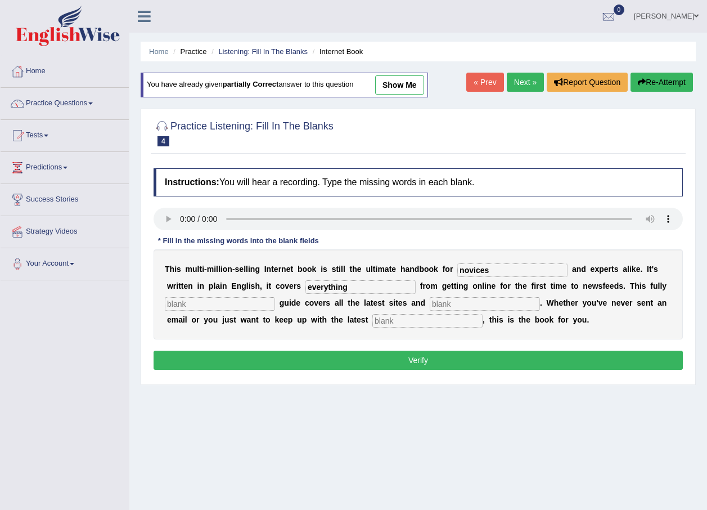
click at [226, 305] on input "text" at bounding box center [220, 304] width 110 height 14
type input "reviced"
click at [430, 299] on input "text" at bounding box center [485, 304] width 110 height 14
type input "crazes"
click at [372, 326] on input "text" at bounding box center [427, 321] width 110 height 14
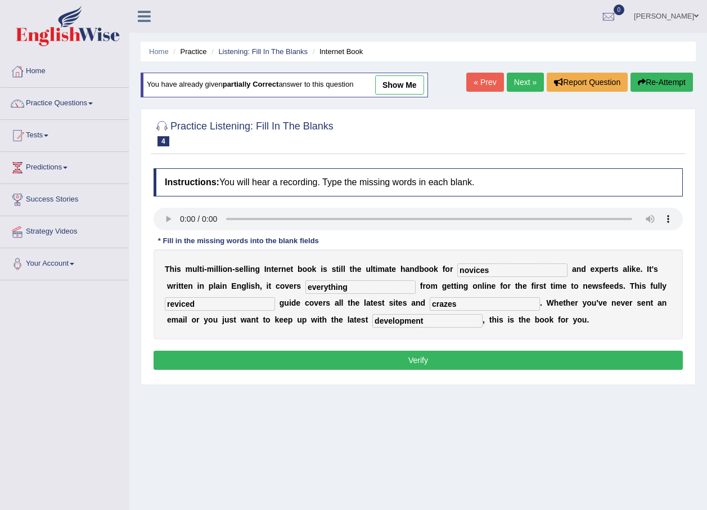
type input "development"
click at [416, 362] on button "Verify" at bounding box center [418, 359] width 529 height 19
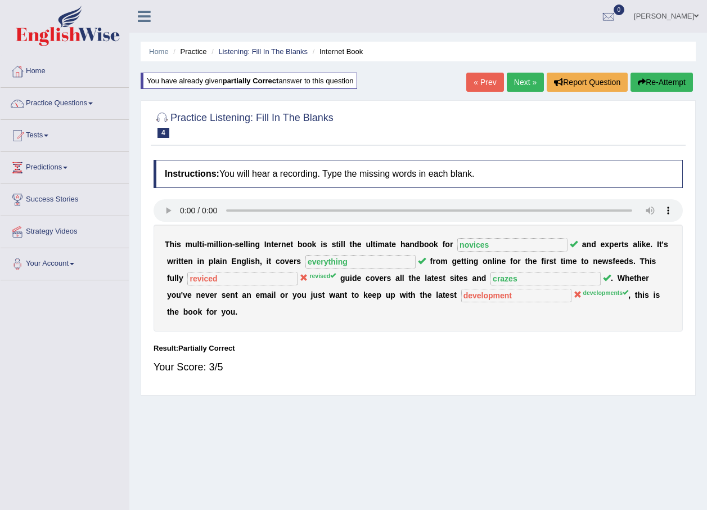
click at [668, 84] on button "Re-Attempt" at bounding box center [662, 82] width 62 height 19
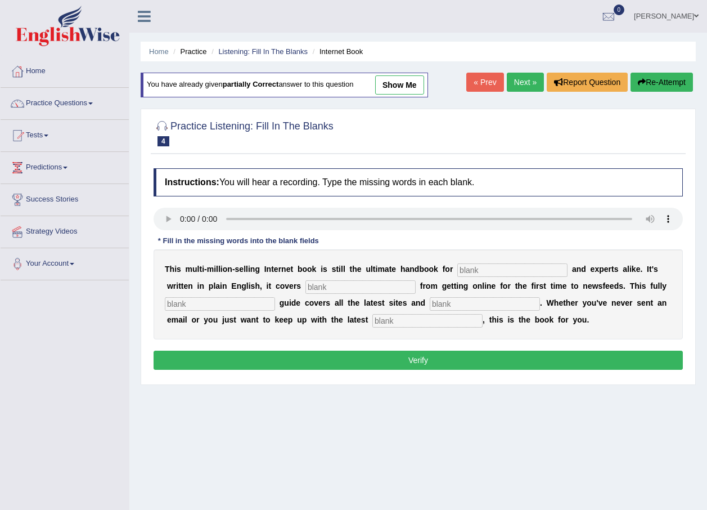
click at [479, 268] on input "text" at bounding box center [512, 270] width 110 height 14
type input "novices"
click at [231, 303] on input "text" at bounding box center [220, 304] width 110 height 14
type input "revized"
click at [372, 319] on input "text" at bounding box center [427, 321] width 110 height 14
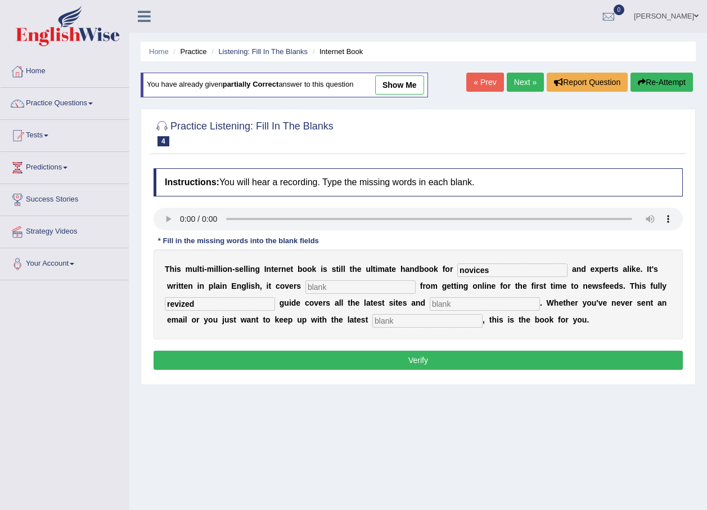
click at [430, 303] on input "text" at bounding box center [485, 304] width 110 height 14
type input "crazes"
click at [372, 323] on input "text" at bounding box center [427, 321] width 110 height 14
type input "developments"
click at [305, 289] on input "text" at bounding box center [360, 287] width 110 height 14
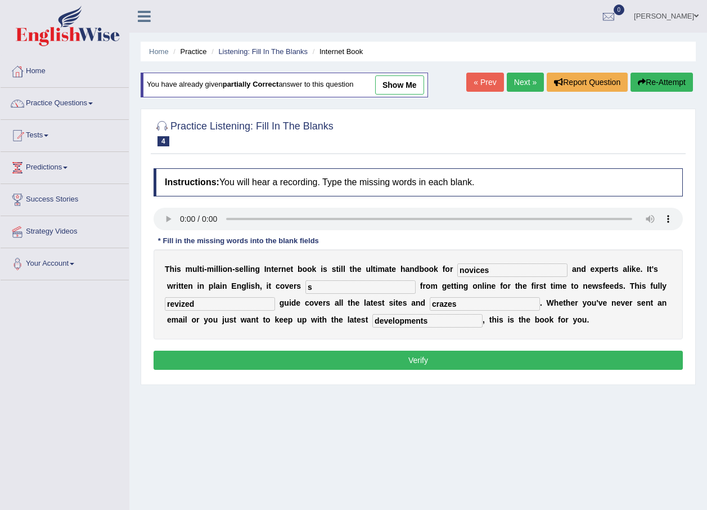
type input "s"
click at [314, 358] on button "Verify" at bounding box center [418, 359] width 529 height 19
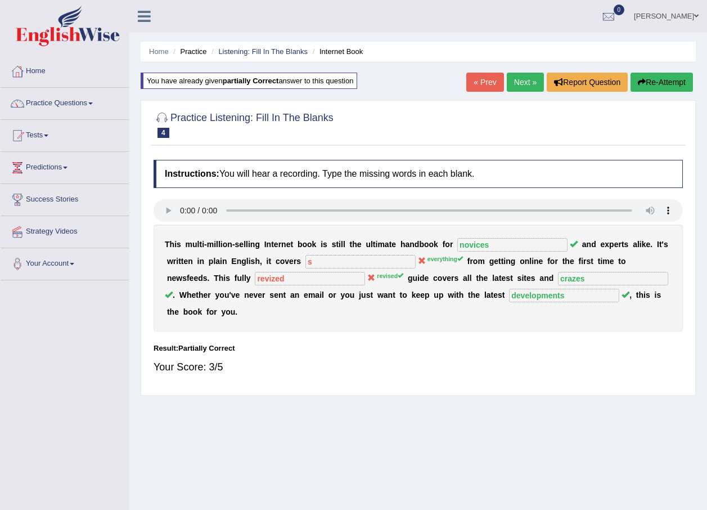
click at [659, 80] on button "Re-Attempt" at bounding box center [662, 82] width 62 height 19
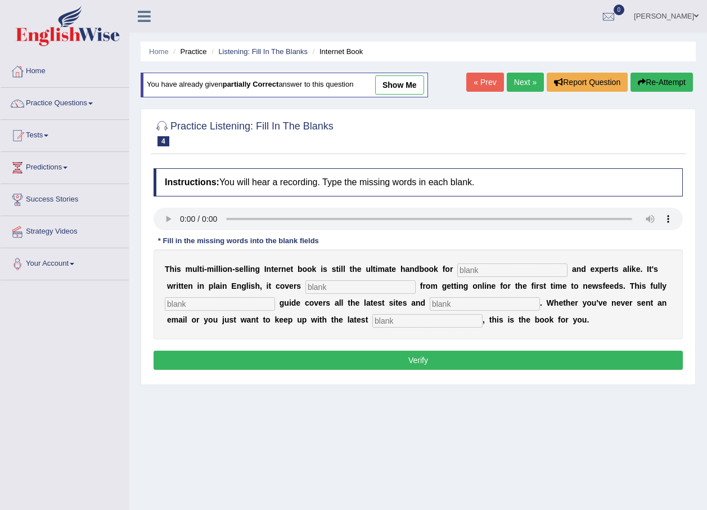
click at [471, 269] on input "text" at bounding box center [512, 270] width 110 height 14
type input "novecis"
click at [305, 281] on input "text" at bounding box center [360, 287] width 110 height 14
type input "everything"
click at [215, 307] on input "text" at bounding box center [220, 304] width 110 height 14
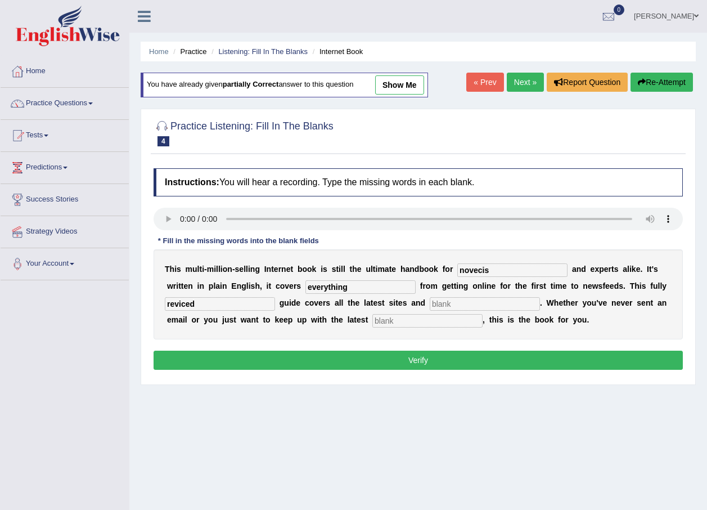
type input "reviced"
click at [372, 319] on input "text" at bounding box center [427, 321] width 110 height 14
type input "development"
click at [440, 297] on input "text" at bounding box center [485, 304] width 110 height 14
click at [430, 307] on input "crases" at bounding box center [485, 304] width 110 height 14
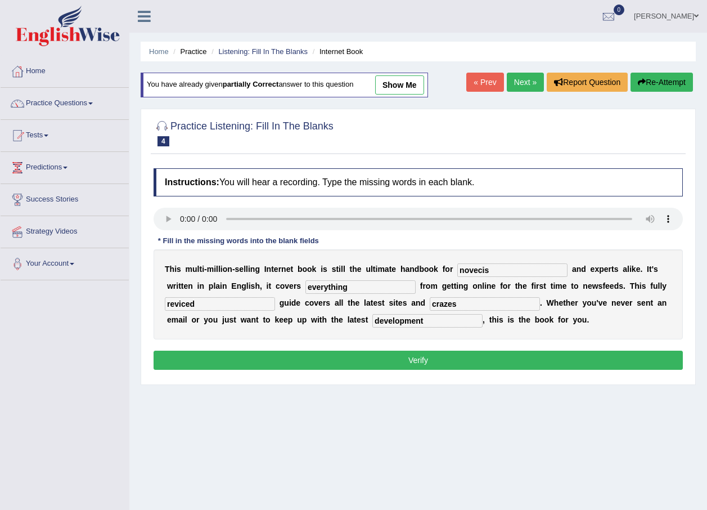
type input "crazes"
click at [473, 266] on input "novecis" at bounding box center [512, 270] width 110 height 14
type input "novices"
click at [372, 317] on input "development" at bounding box center [427, 321] width 110 height 14
type input "developments"
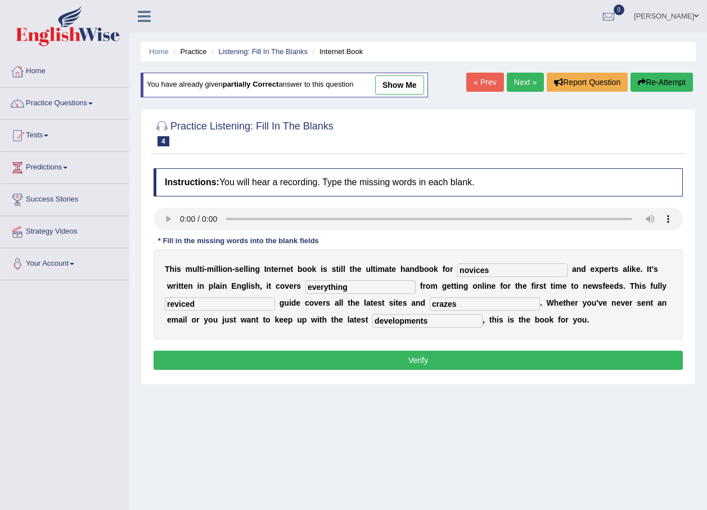
click at [298, 368] on button "Verify" at bounding box center [418, 359] width 529 height 19
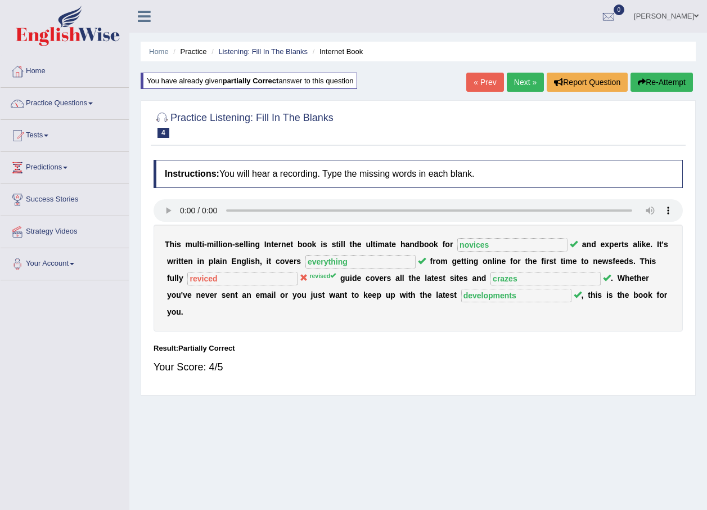
click at [660, 83] on button "Re-Attempt" at bounding box center [662, 82] width 62 height 19
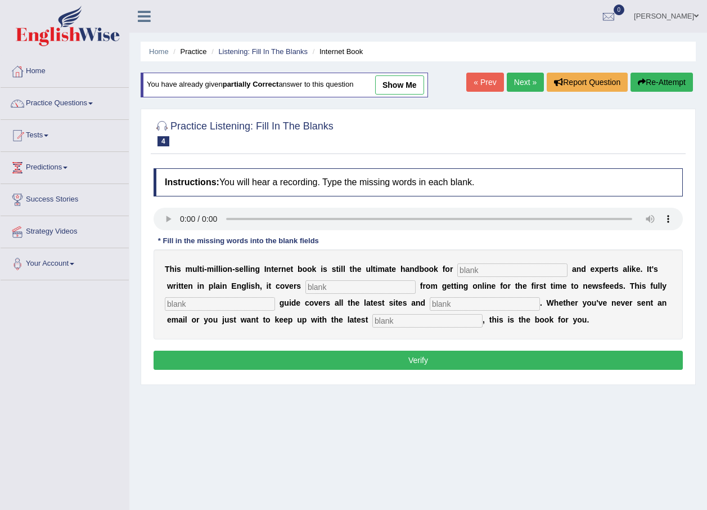
click at [487, 269] on input "text" at bounding box center [512, 270] width 110 height 14
type input "novices"
click at [305, 284] on input "text" at bounding box center [360, 287] width 110 height 14
type input "everything"
click at [192, 303] on input "text" at bounding box center [220, 304] width 110 height 14
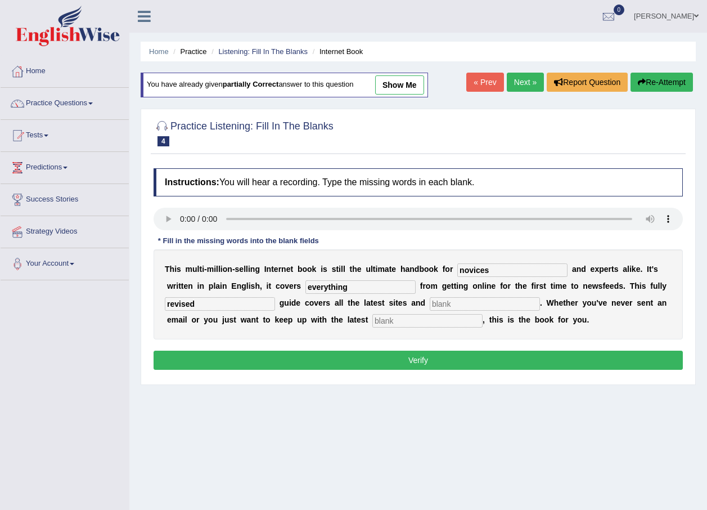
type input "revised"
click at [372, 319] on input "text" at bounding box center [427, 321] width 110 height 14
click at [438, 301] on input "text" at bounding box center [485, 304] width 110 height 14
click at [372, 321] on input "text" at bounding box center [427, 321] width 110 height 14
type input "developments"
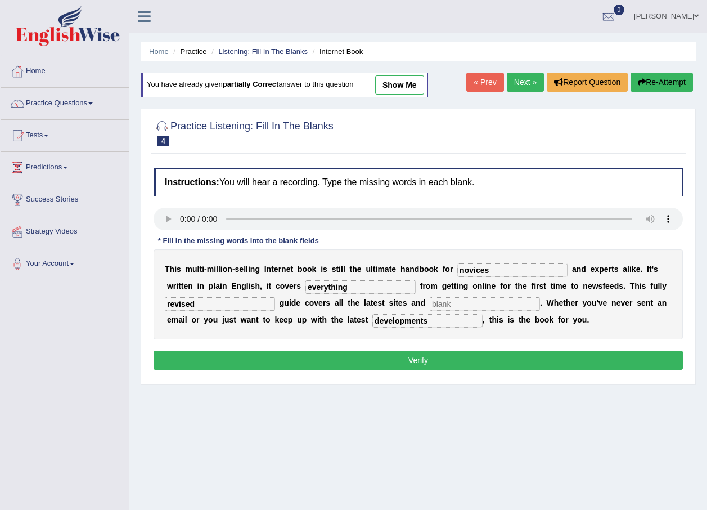
click at [430, 305] on input "text" at bounding box center [485, 304] width 110 height 14
type input "crazes"
click at [408, 364] on button "Verify" at bounding box center [418, 359] width 529 height 19
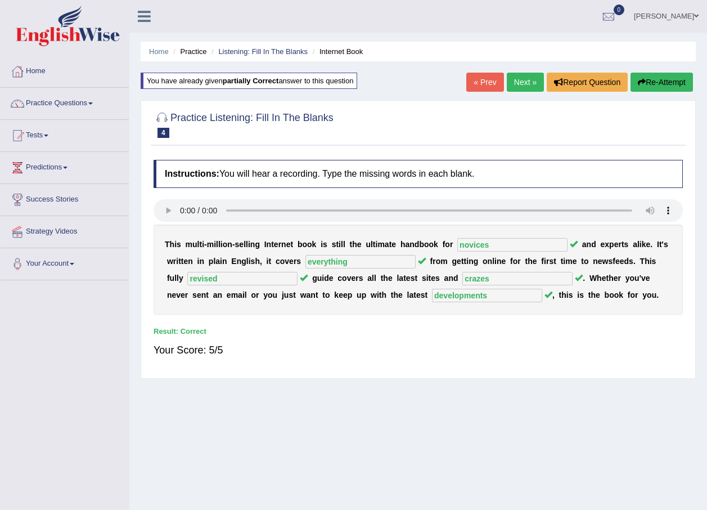
click at [527, 87] on link "Next »" at bounding box center [525, 82] width 37 height 19
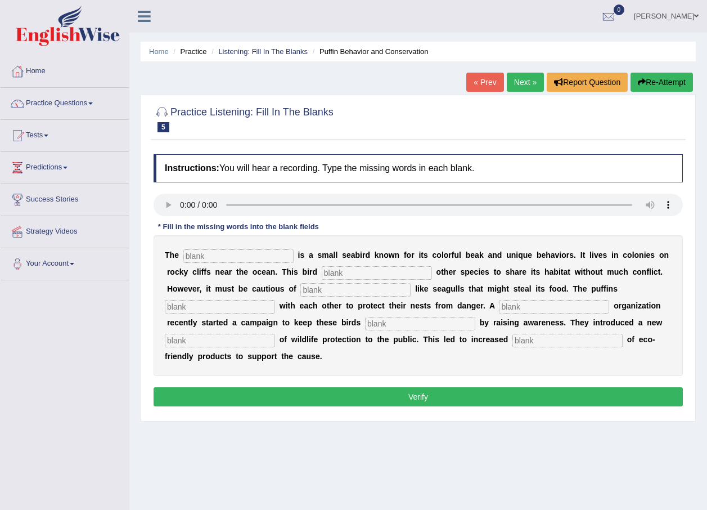
click at [218, 262] on input "text" at bounding box center [238, 256] width 110 height 14
type input "puffen"
click at [328, 273] on input "text" at bounding box center [377, 273] width 110 height 14
type input "allows"
click at [305, 291] on input "text" at bounding box center [355, 290] width 110 height 14
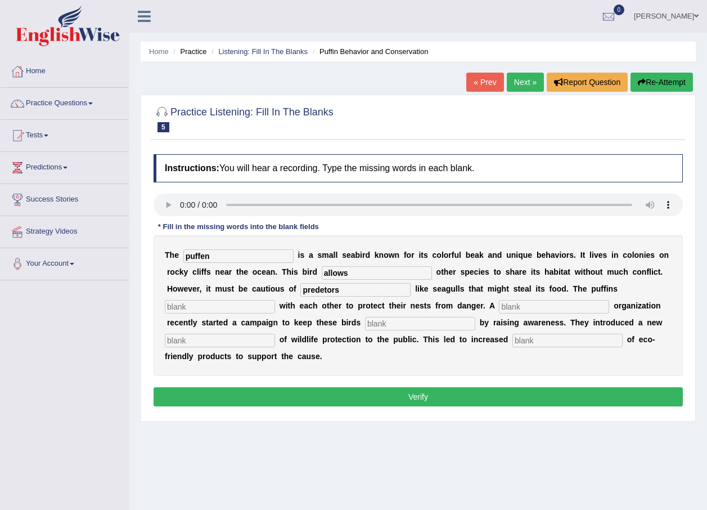
type input "predetors"
click at [275, 300] on input "text" at bounding box center [220, 307] width 110 height 14
type input "corporate"
click at [401, 387] on button "Verify" at bounding box center [418, 396] width 529 height 19
click at [499, 305] on input "text" at bounding box center [554, 307] width 110 height 14
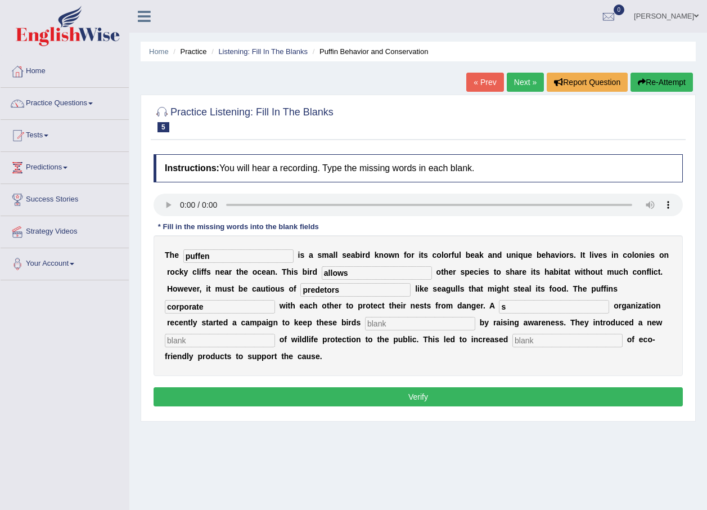
type input "s"
click at [365, 321] on input "text" at bounding box center [420, 324] width 110 height 14
type input "s"
click at [512, 336] on input "text" at bounding box center [567, 341] width 110 height 14
type input "s"
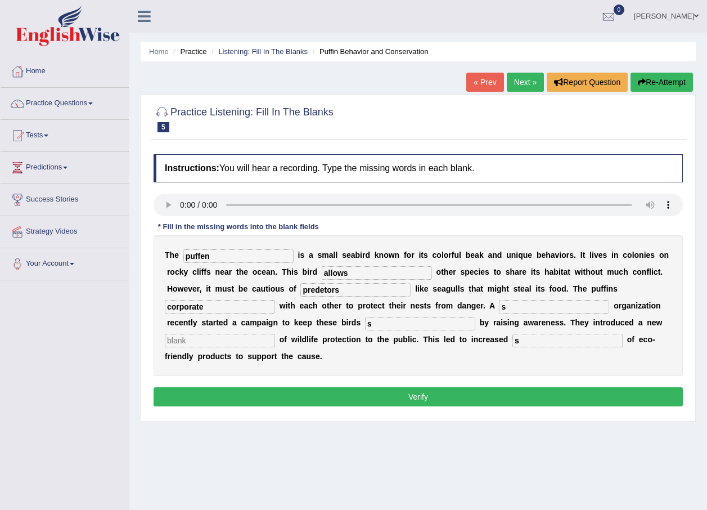
click at [275, 334] on input "text" at bounding box center [220, 341] width 110 height 14
type input "s"
click at [547, 387] on button "Verify" at bounding box center [418, 396] width 529 height 19
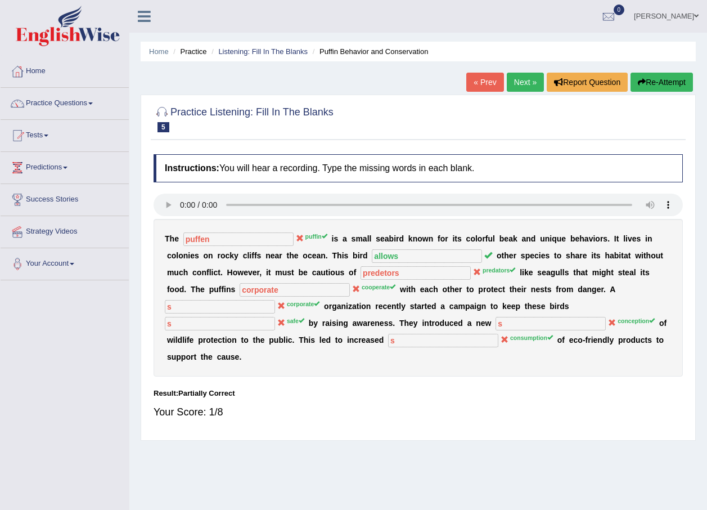
click at [653, 83] on button "Re-Attempt" at bounding box center [662, 82] width 62 height 19
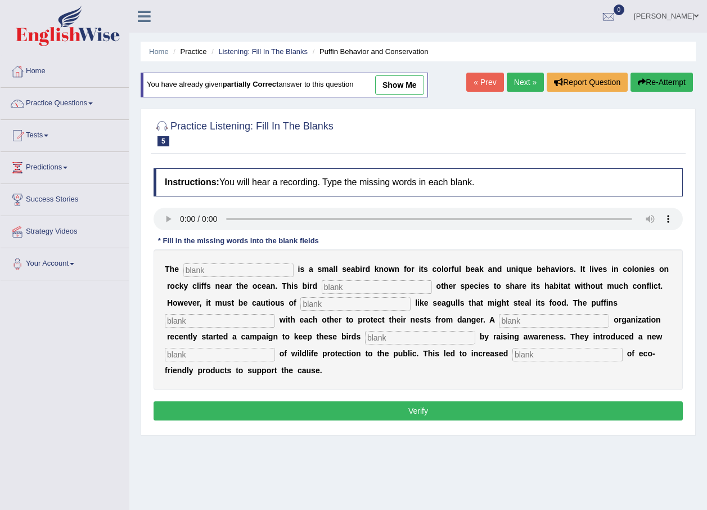
click at [163, 206] on div "Instructions: You will hear a recording. Type the missing words in each blank. …" at bounding box center [418, 296] width 535 height 267
click at [194, 275] on input "text" at bounding box center [238, 270] width 110 height 14
type input "puffin"
click at [348, 285] on input "text" at bounding box center [377, 287] width 110 height 14
type input "allows"
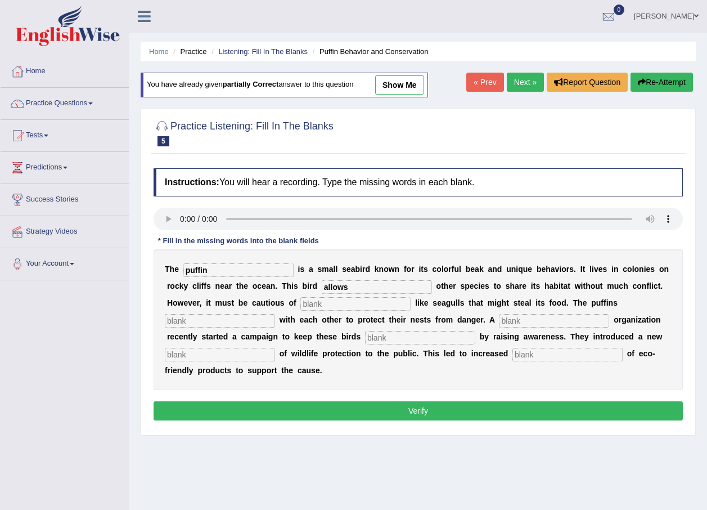
click at [305, 305] on input "text" at bounding box center [355, 304] width 110 height 14
type input "predetors"
click at [275, 314] on input "text" at bounding box center [220, 321] width 110 height 14
type input "coo"
click at [499, 318] on input "text" at bounding box center [554, 321] width 110 height 14
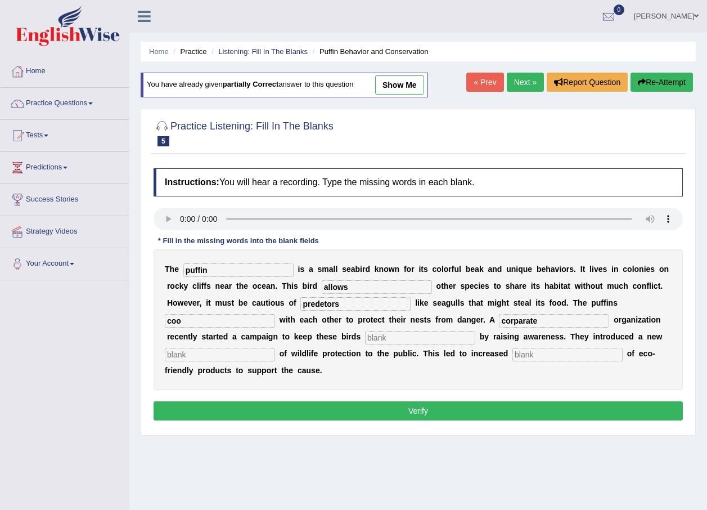
type input "corparate"
click at [365, 339] on input "text" at bounding box center [420, 338] width 110 height 14
click at [275, 348] on input "text" at bounding box center [220, 355] width 110 height 14
type input "conception"
click at [512, 356] on input "text" at bounding box center [567, 355] width 110 height 14
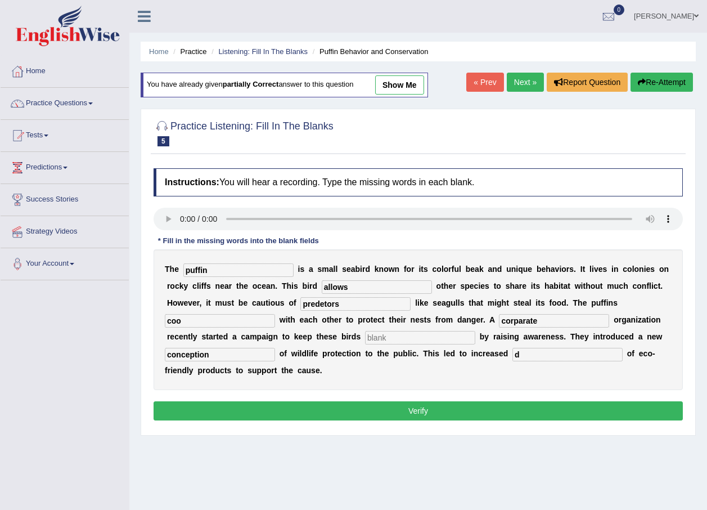
type input "d"
click at [365, 339] on input "text" at bounding box center [420, 338] width 110 height 14
type input "d"
click at [397, 401] on button "Verify" at bounding box center [418, 410] width 529 height 19
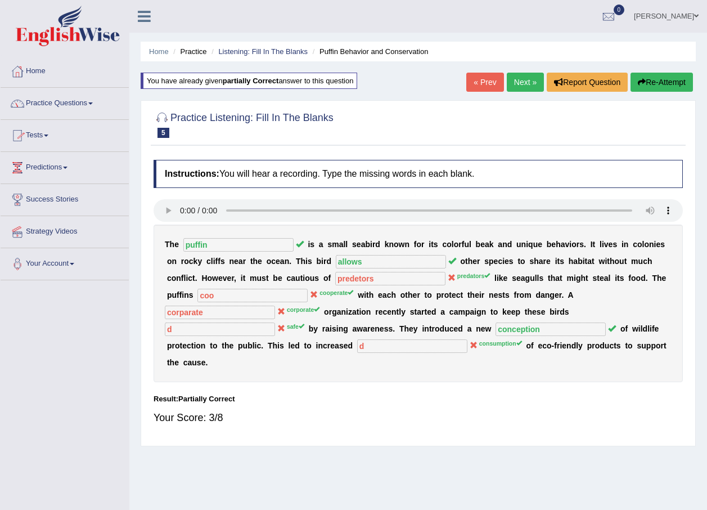
click at [94, 98] on link "Practice Questions" at bounding box center [65, 102] width 128 height 28
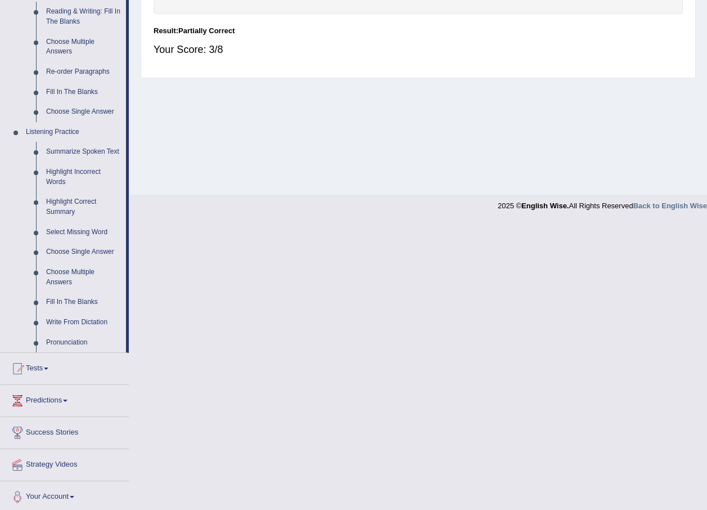
scroll to position [372, 0]
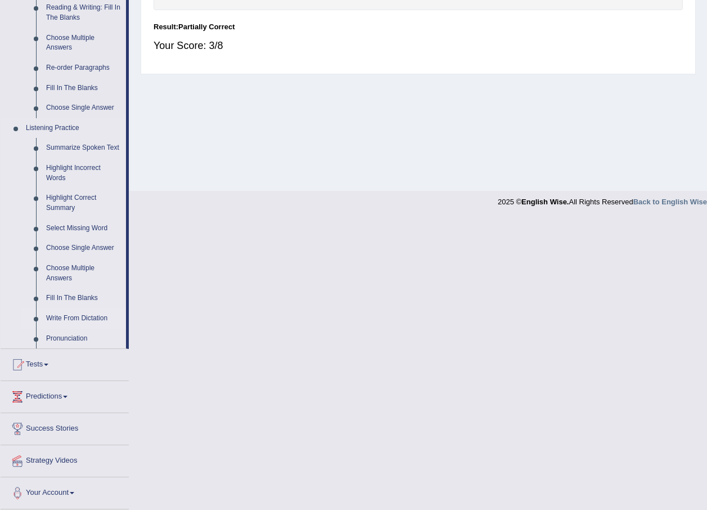
click at [80, 321] on link "Write From Dictation" at bounding box center [83, 318] width 85 height 20
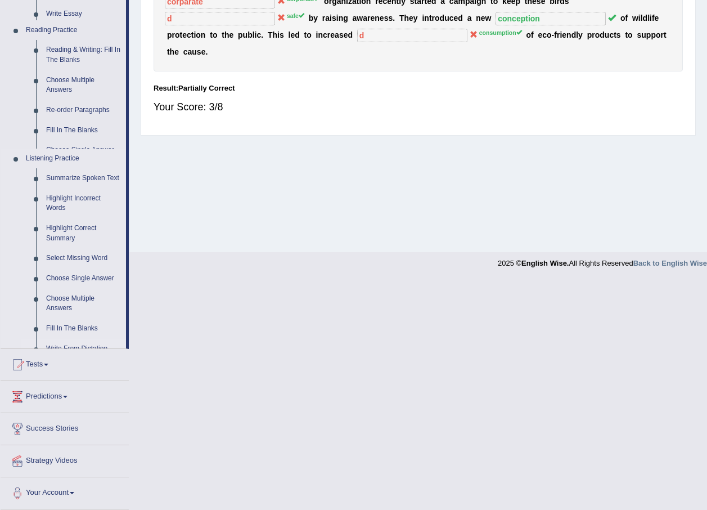
scroll to position [109, 0]
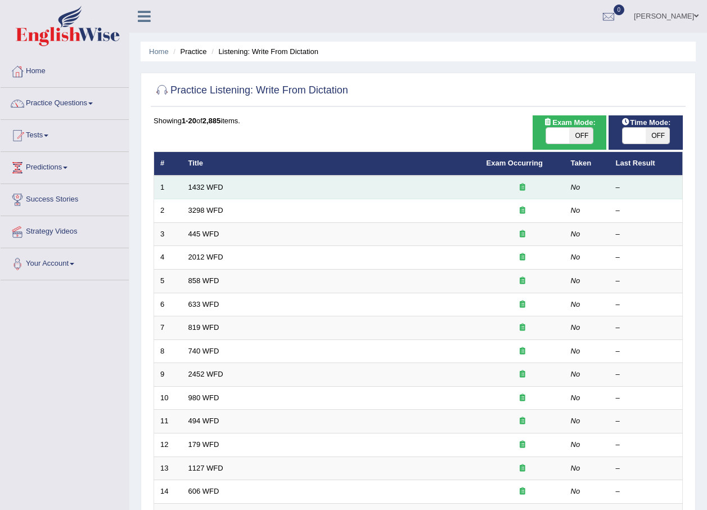
click at [230, 191] on td "1432 WFD" at bounding box center [331, 188] width 298 height 24
click at [199, 191] on link "1432 WFD" at bounding box center [205, 187] width 35 height 8
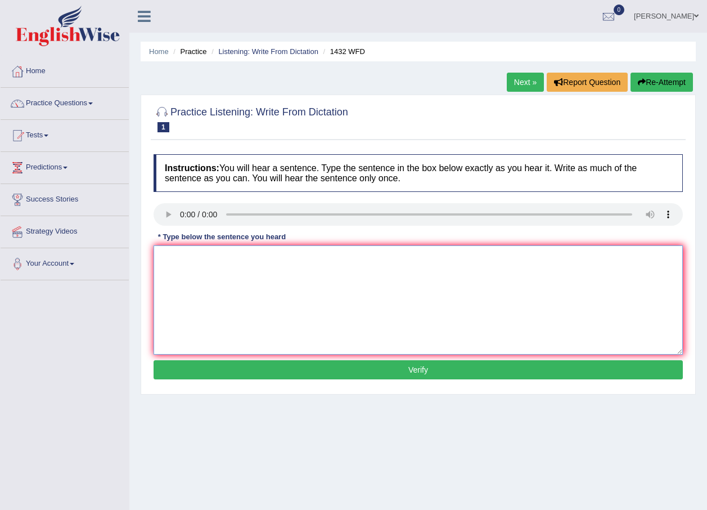
click at [170, 263] on textarea at bounding box center [418, 299] width 529 height 109
type textarea "More physical activity is benificial to your health"
click at [387, 374] on button "Verify" at bounding box center [418, 369] width 529 height 19
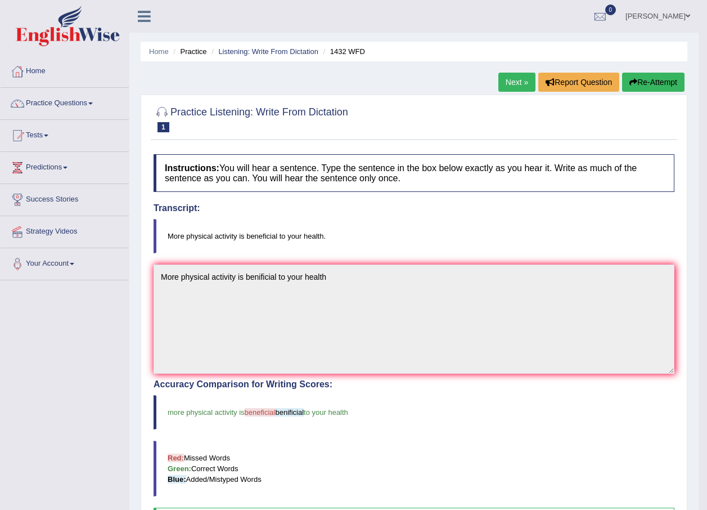
click at [515, 83] on link "Next »" at bounding box center [516, 82] width 37 height 19
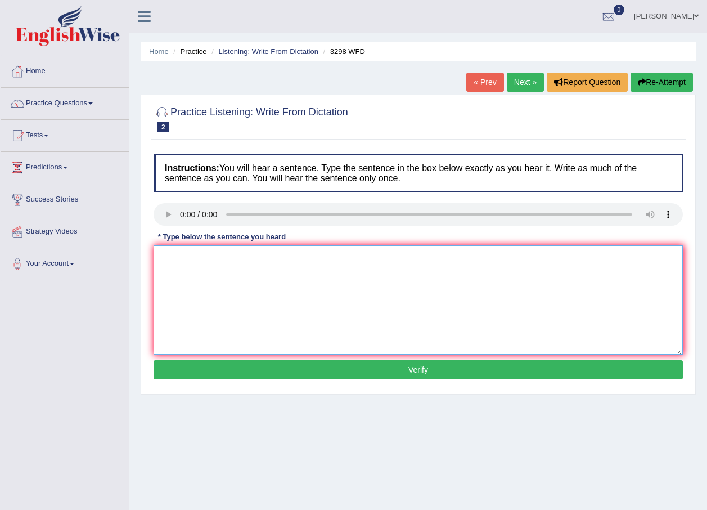
click at [185, 268] on textarea at bounding box center [418, 299] width 529 height 109
type textarea "animal behaviour distict aspects of human is am are was were in an and on for a…"
click at [356, 370] on button "Verify" at bounding box center [418, 369] width 529 height 19
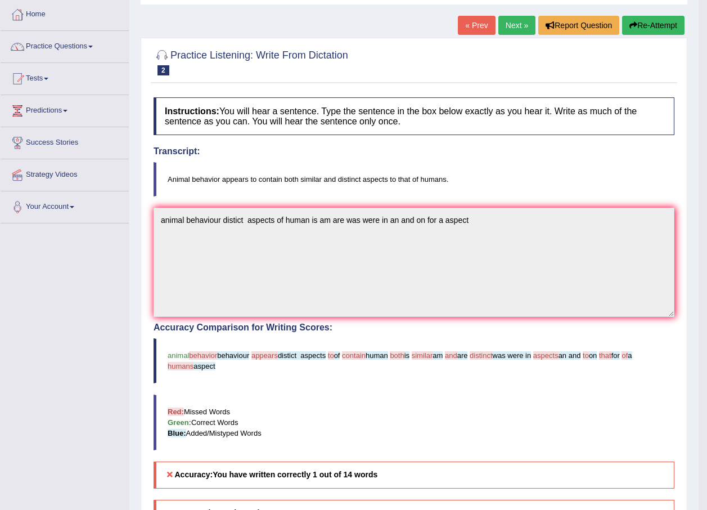
scroll to position [56, 0]
click at [509, 28] on link "Next »" at bounding box center [516, 25] width 37 height 19
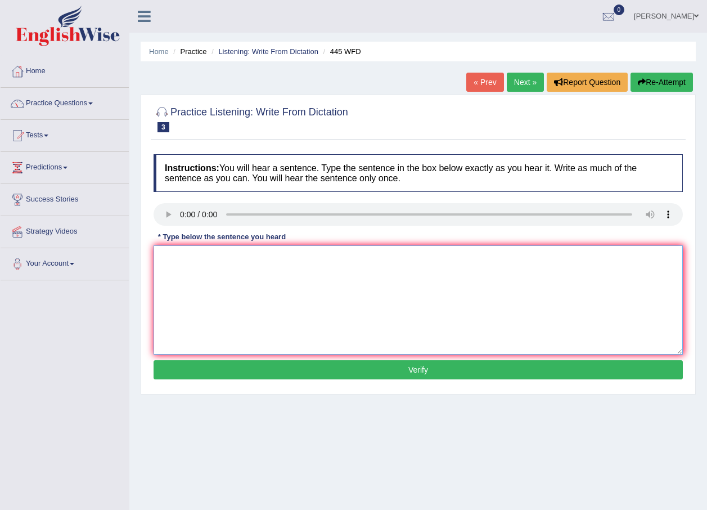
click at [177, 263] on textarea at bounding box center [418, 299] width 529 height 109
click at [178, 258] on textarea "the [DEMOGRAPHIC_DATA] astronomus plan landing on mars" at bounding box center [418, 299] width 529 height 109
click at [360, 256] on textarea "the [DEMOGRAPHIC_DATA] astronomus plan landing on mars" at bounding box center [418, 299] width 529 height 109
type textarea "the [DEMOGRAPHIC_DATA] astronomus plan landing on mars of the plans"
click at [391, 374] on button "Verify" at bounding box center [418, 369] width 529 height 19
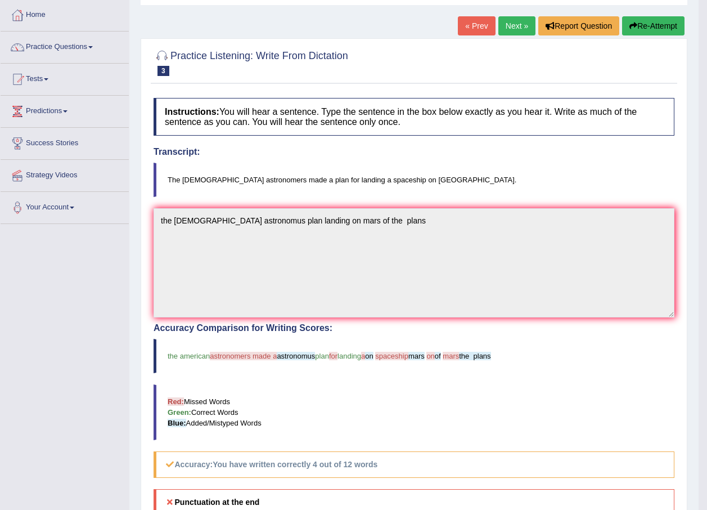
scroll to position [113, 0]
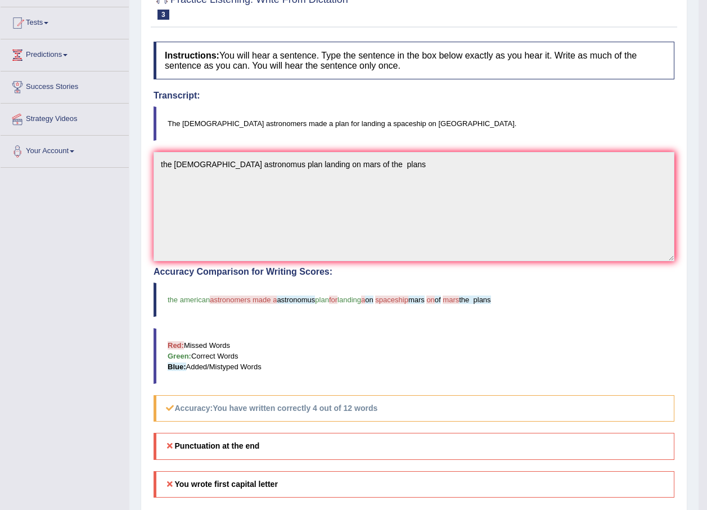
drag, startPoint x: 281, startPoint y: 193, endPoint x: 133, endPoint y: 228, distance: 152.1
click at [133, 228] on div "Toggle navigation Home Practice Questions Speaking Practice Read Aloud Repeat S…" at bounding box center [349, 248] width 699 height 723
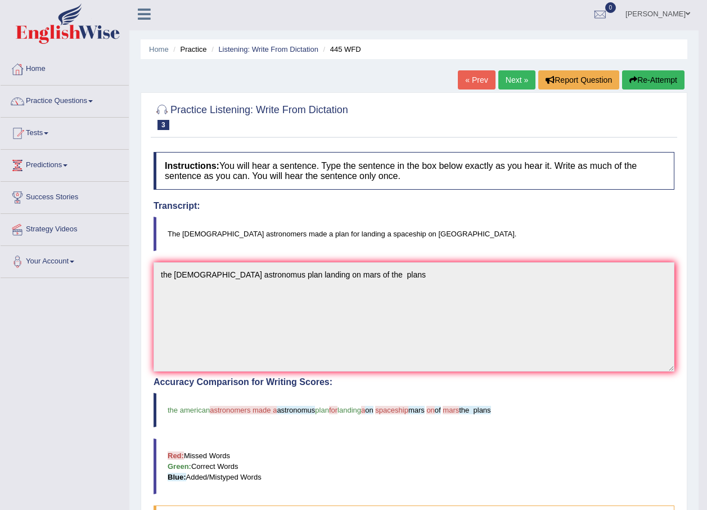
scroll to position [0, 0]
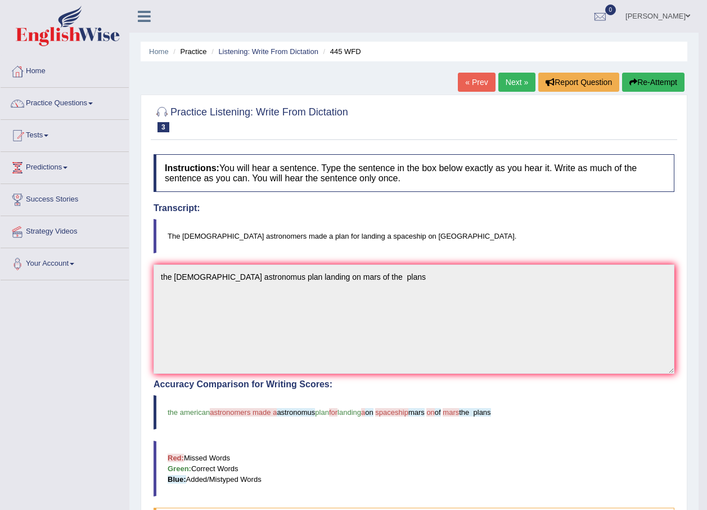
click at [507, 75] on link "Next »" at bounding box center [516, 82] width 37 height 19
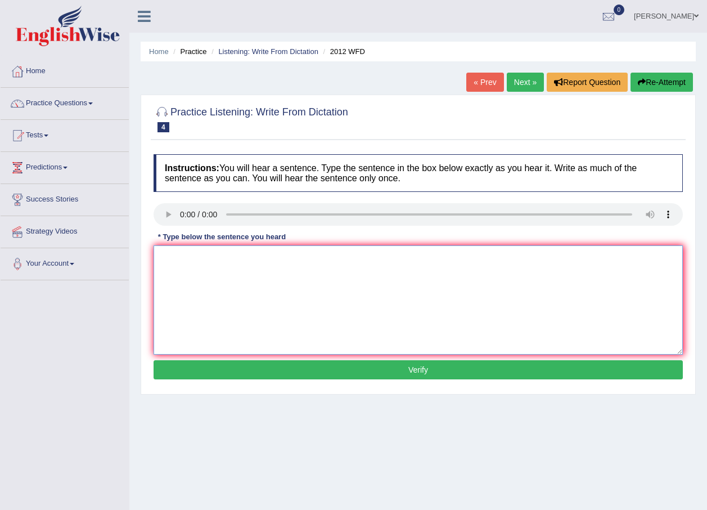
click at [185, 263] on textarea at bounding box center [418, 299] width 529 height 109
type textarea "there is a great deal on this topic on the in a deals topics"
click at [383, 374] on button "Verify" at bounding box center [418, 369] width 529 height 19
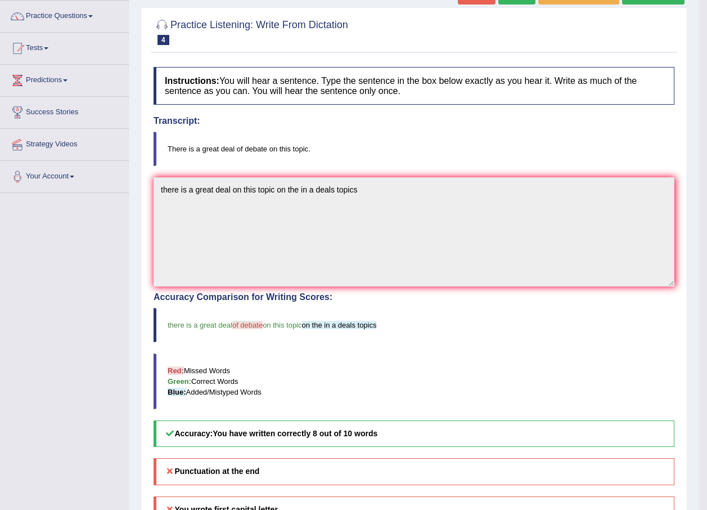
scroll to position [50, 0]
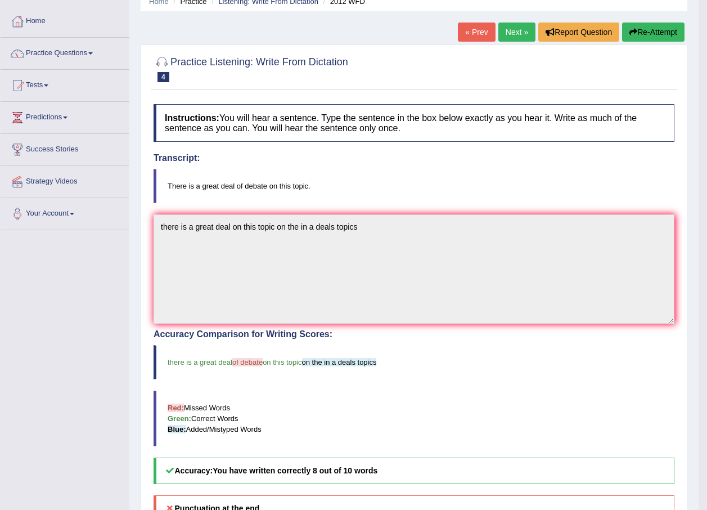
click at [513, 29] on link "Next »" at bounding box center [516, 32] width 37 height 19
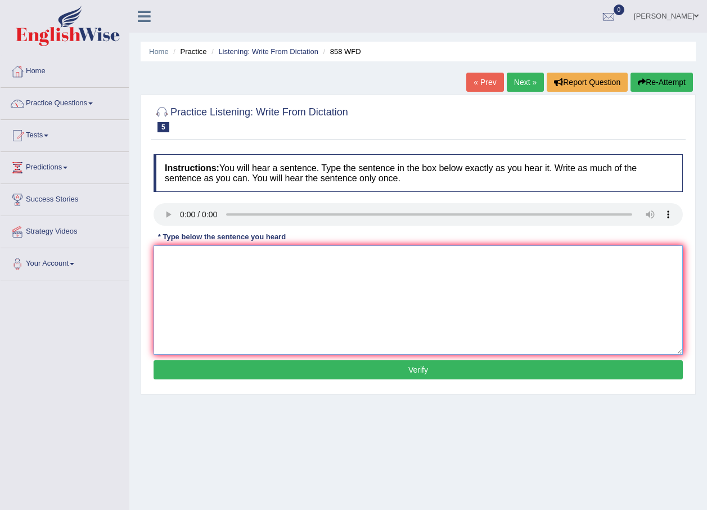
click at [202, 271] on textarea at bounding box center [418, 299] width 529 height 109
type textarea "t"
type textarea "THE YEAR OF SHIP RENTED IS A IGNORANCE"
click at [336, 374] on button "Verify" at bounding box center [418, 369] width 529 height 19
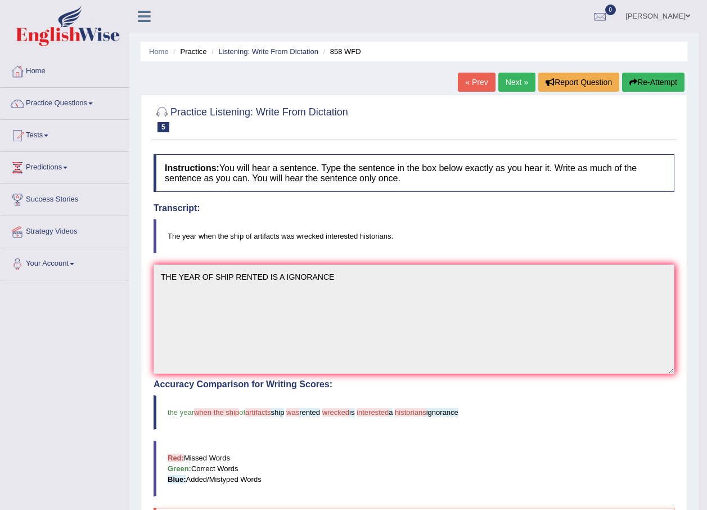
click at [618, 17] on link "Indika Amuwala idangodage" at bounding box center [658, 14] width 82 height 29
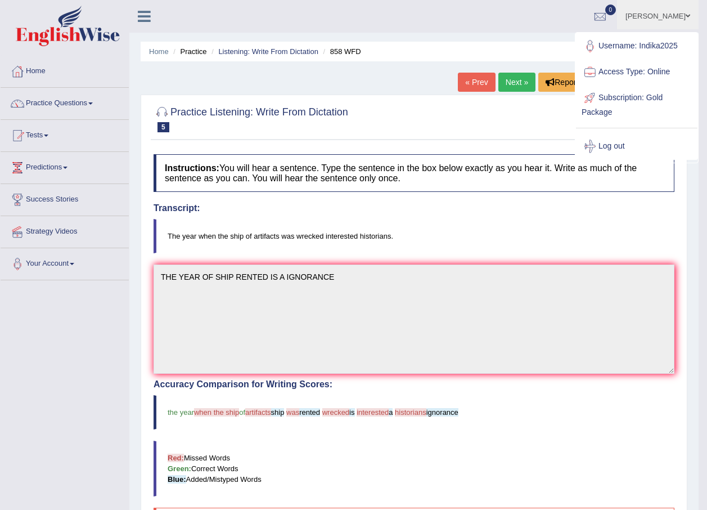
click at [604, 150] on link "Log out" at bounding box center [637, 146] width 122 height 26
